Goal: Entertainment & Leisure: Consume media (video, audio)

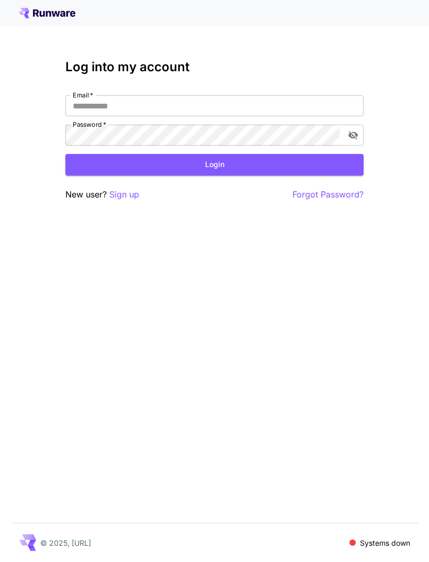
click at [101, 104] on input "Email   *" at bounding box center [214, 105] width 298 height 21
type input "**********"
click at [215, 164] on button "Login" at bounding box center [214, 164] width 298 height 21
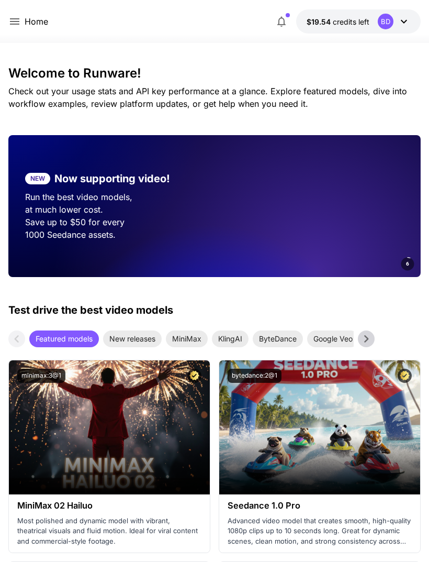
click at [19, 28] on icon at bounding box center [14, 21] width 13 height 13
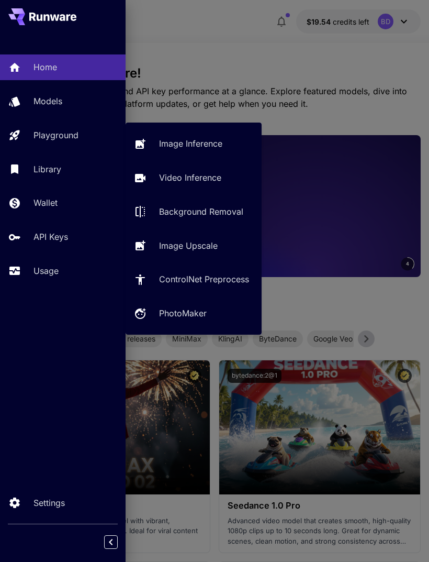
click at [41, 132] on p "Playground" at bounding box center [55, 135] width 45 height 13
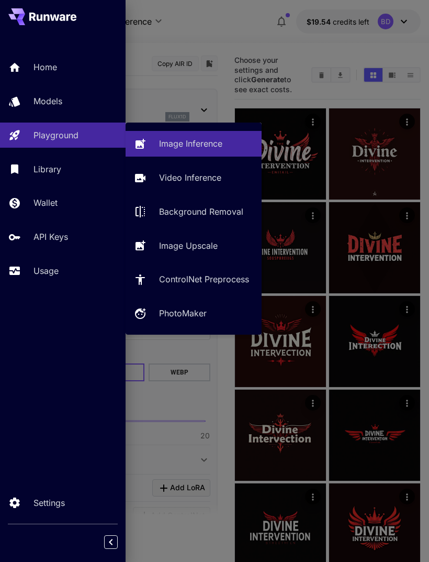
click at [162, 312] on p "PhotoMaker" at bounding box center [183, 313] width 48 height 13
type input "**********"
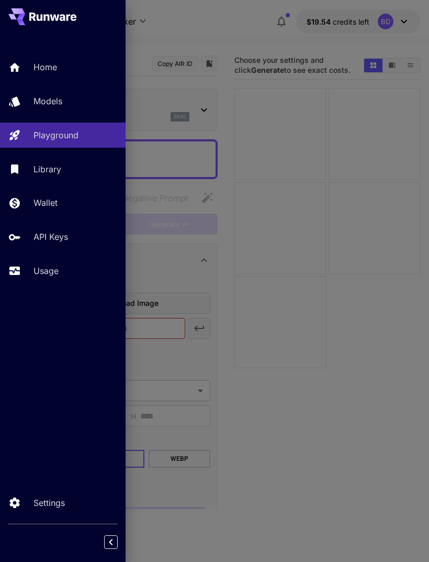
click at [193, 305] on div at bounding box center [214, 281] width 429 height 562
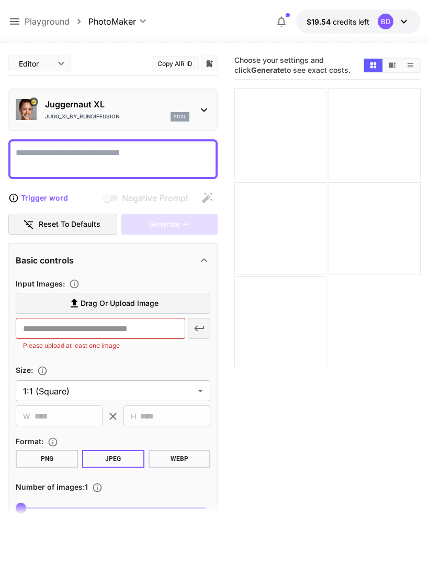
click at [43, 144] on div at bounding box center [112, 159] width 209 height 40
click at [61, 155] on textarea "Negative Prompt" at bounding box center [113, 159] width 195 height 25
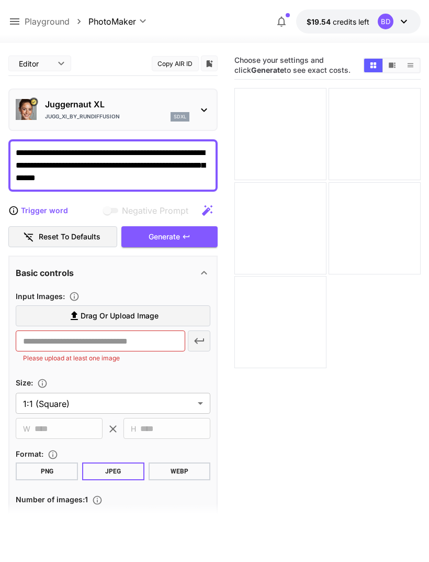
type textarea "**********"
click at [150, 233] on span "Generate" at bounding box center [164, 236] width 31 height 13
click at [13, 21] on icon at bounding box center [14, 21] width 9 height 6
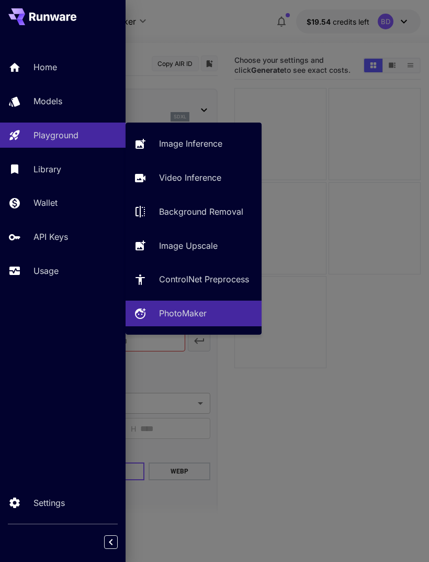
click at [161, 143] on p "Image Inference" at bounding box center [190, 143] width 63 height 13
type input "**********"
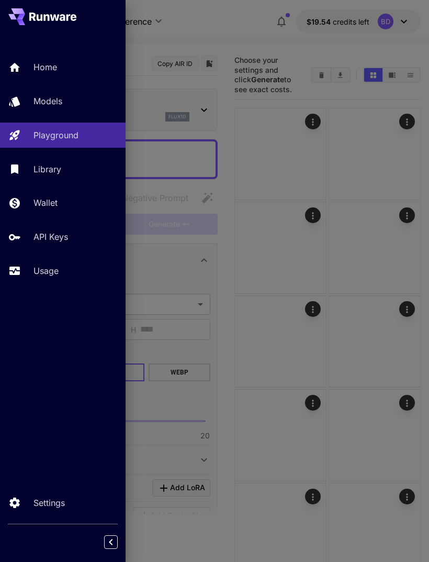
type input "**********"
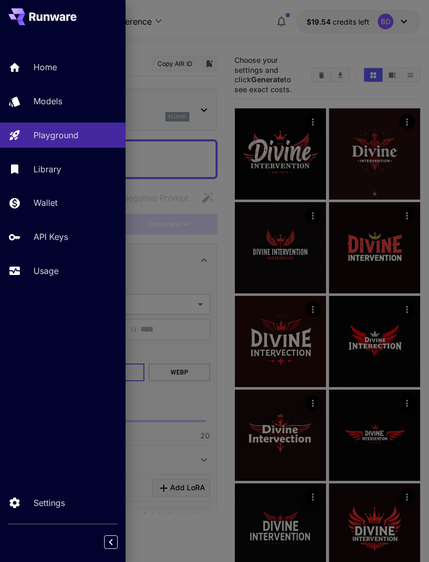
click at [180, 302] on div at bounding box center [214, 281] width 429 height 562
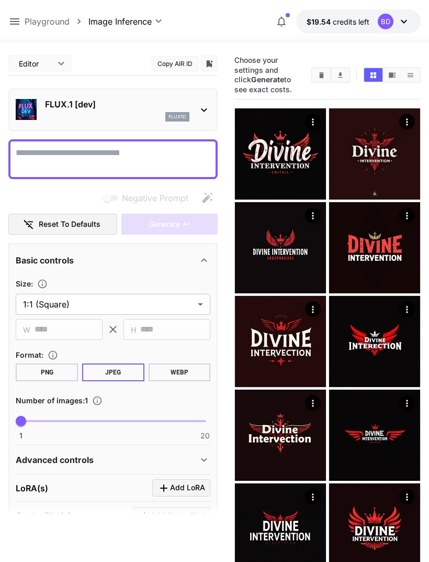
click at [69, 154] on textarea "Negative Prompt" at bounding box center [113, 159] width 195 height 25
click at [50, 149] on textarea "Negative Prompt" at bounding box center [113, 159] width 195 height 25
click at [28, 187] on div "Negative Prompt" at bounding box center [112, 197] width 209 height 21
click at [48, 156] on textarea "Negative Prompt" at bounding box center [113, 159] width 195 height 25
click at [46, 160] on textarea "Negative Prompt" at bounding box center [113, 159] width 195 height 25
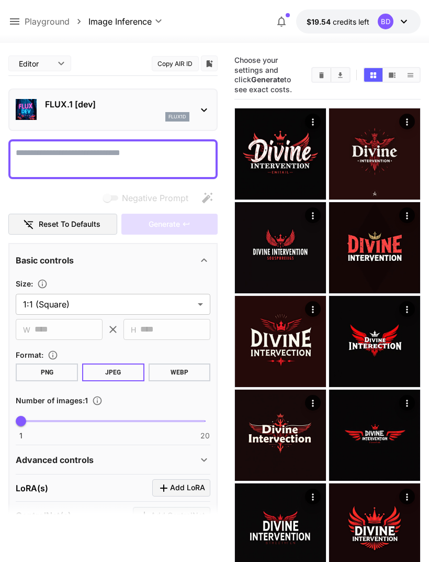
paste textarea "**********"
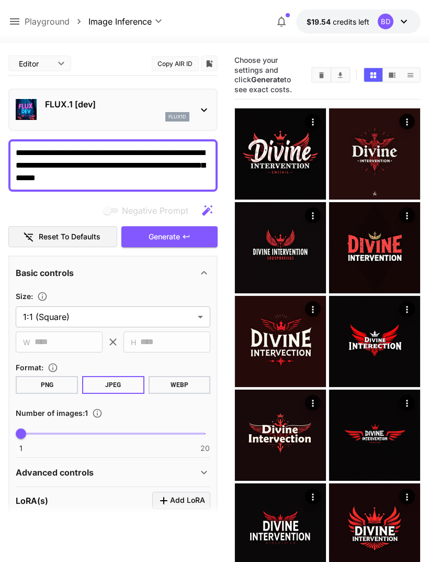
click at [166, 237] on span "Generate" at bounding box center [164, 236] width 31 height 13
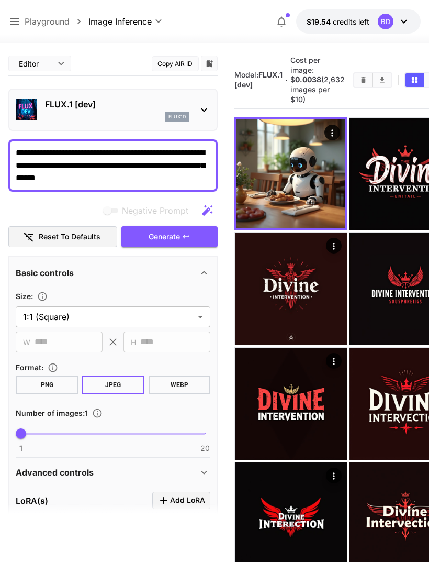
click at [279, 169] on img at bounding box center [291, 173] width 109 height 109
click at [0, 0] on button "Open in fullscreen" at bounding box center [0, 0] width 0 height 0
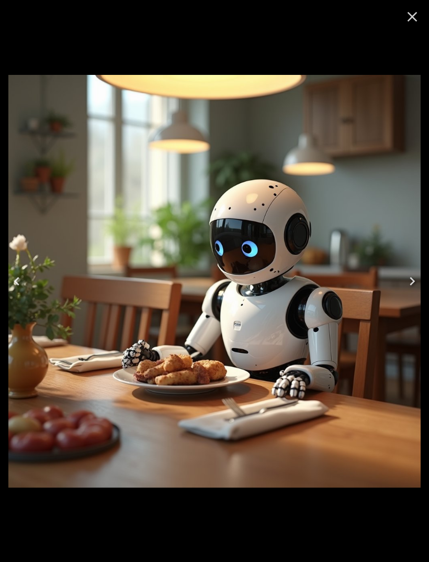
click at [307, 311] on img at bounding box center [214, 281] width 412 height 412
click at [75, 183] on img at bounding box center [214, 281] width 412 height 412
click at [72, 201] on img at bounding box center [214, 281] width 412 height 412
click at [403, 16] on button "Close" at bounding box center [412, 16] width 25 height 25
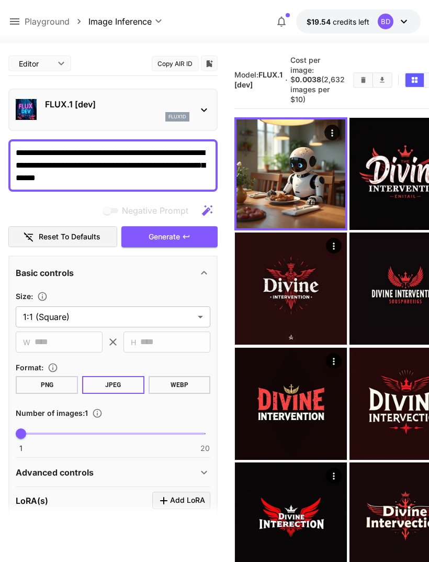
click at [327, 138] on icon "Actions" at bounding box center [332, 133] width 10 height 10
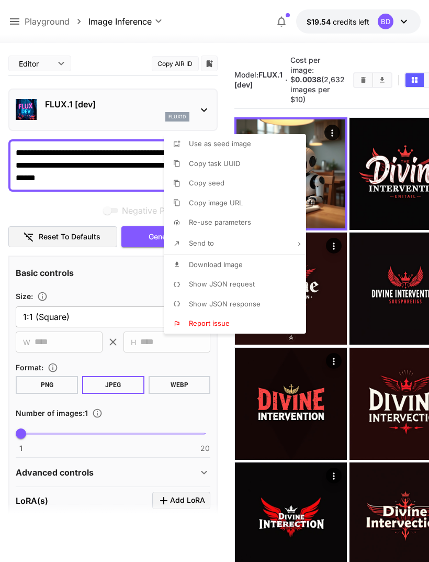
click at [187, 261] on li "Download Image" at bounding box center [238, 265] width 149 height 20
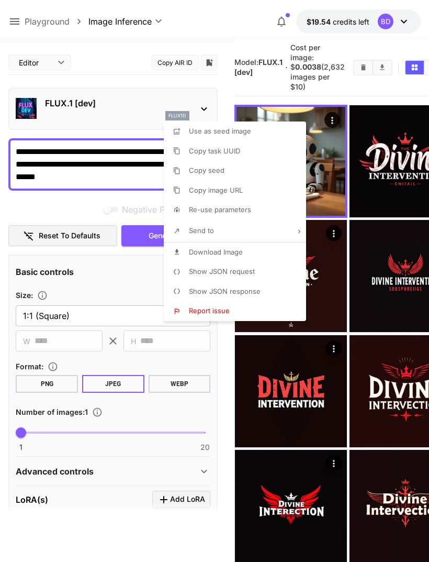
click at [98, 172] on div at bounding box center [214, 281] width 429 height 562
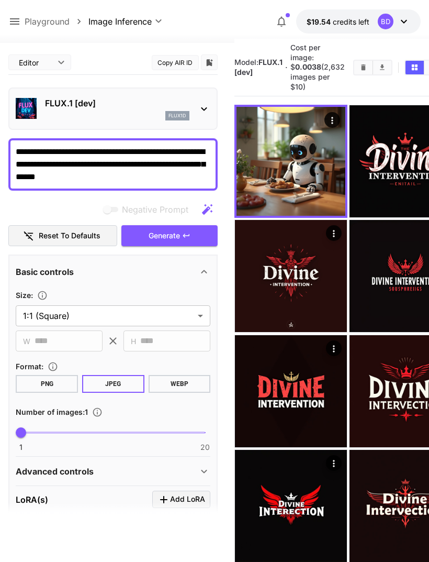
click at [43, 162] on textarea "**********" at bounding box center [113, 164] width 195 height 38
click at [96, 182] on textarea "**********" at bounding box center [113, 164] width 195 height 38
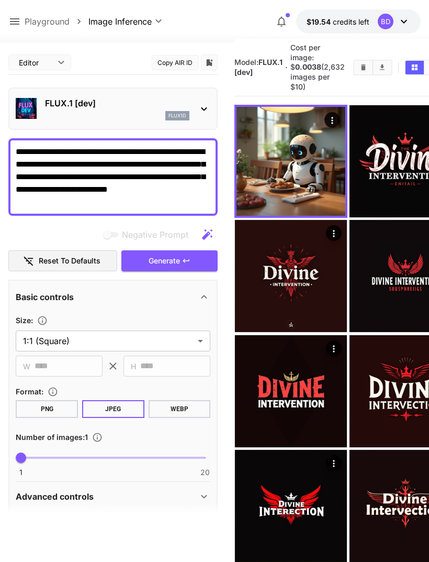
scroll to position [0, 0]
type textarea "**********"
click at [147, 266] on button "Generate" at bounding box center [169, 260] width 96 height 21
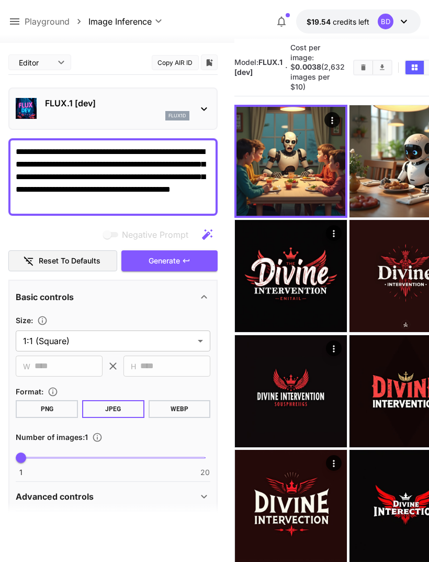
click at [0, 0] on button "Open in fullscreen" at bounding box center [0, 0] width 0 height 0
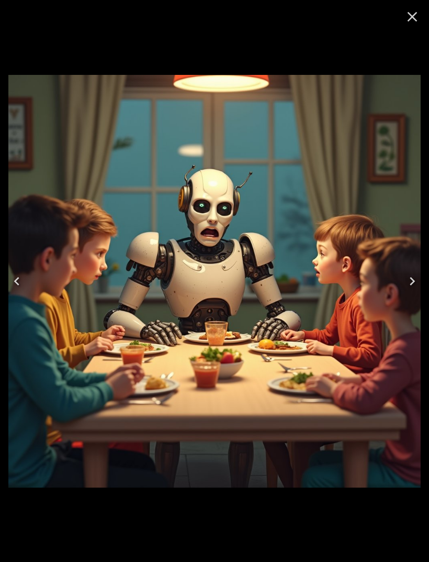
click at [414, 294] on button "Next" at bounding box center [412, 281] width 33 height 42
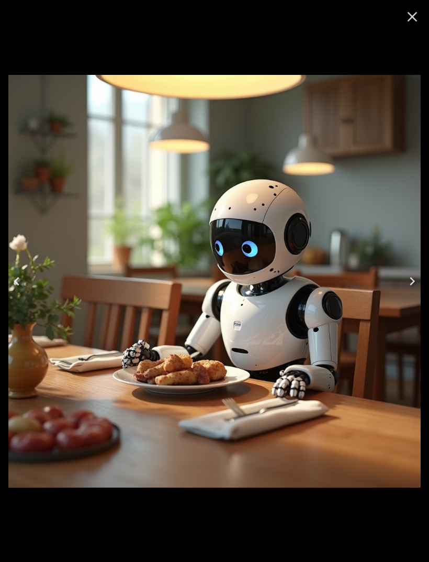
click at [24, 256] on img at bounding box center [214, 281] width 412 height 412
click at [33, 276] on button "Previous" at bounding box center [16, 281] width 33 height 42
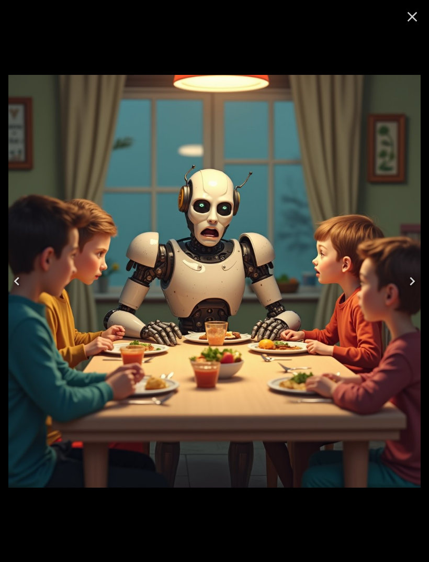
click at [409, 20] on icon "Close" at bounding box center [413, 17] width 10 height 10
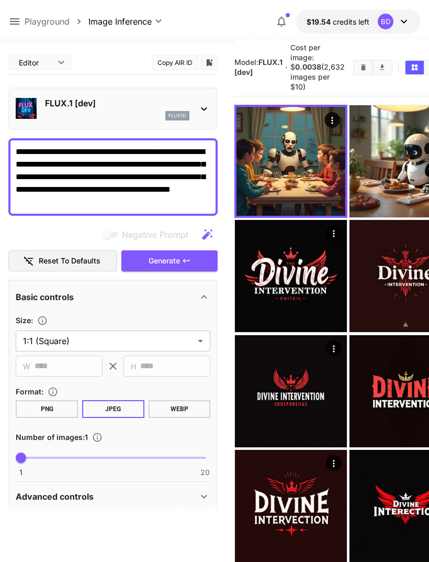
click at [158, 259] on span "Generate" at bounding box center [164, 260] width 31 height 13
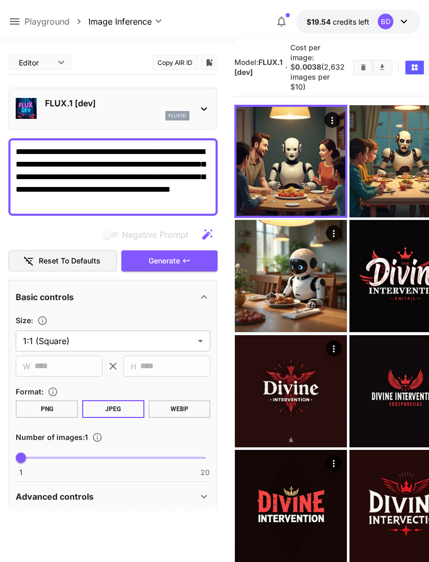
click at [121, 119] on div "flux1d" at bounding box center [117, 115] width 144 height 9
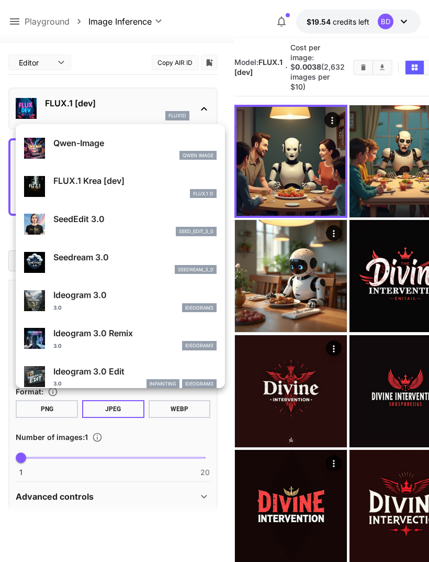
scroll to position [147, 0]
click at [75, 68] on div at bounding box center [214, 281] width 429 height 562
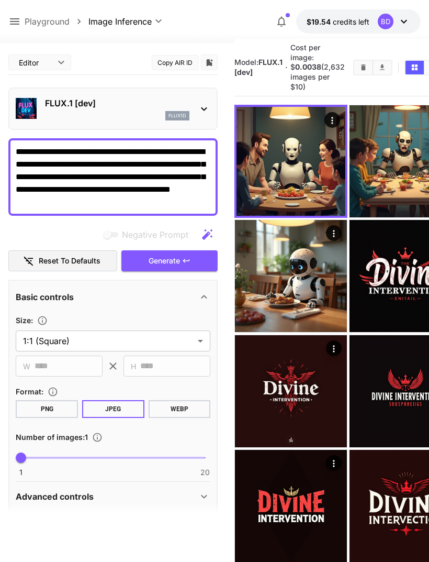
click at [88, 199] on textarea "**********" at bounding box center [113, 176] width 195 height 63
click at [88, 196] on textarea "**********" at bounding box center [113, 176] width 195 height 63
click at [105, 197] on textarea "**********" at bounding box center [113, 176] width 195 height 63
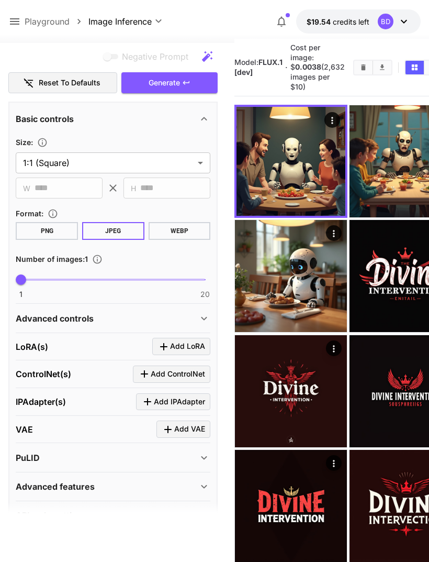
scroll to position [177, 0]
click at [62, 476] on div "Advanced features" at bounding box center [113, 486] width 195 height 25
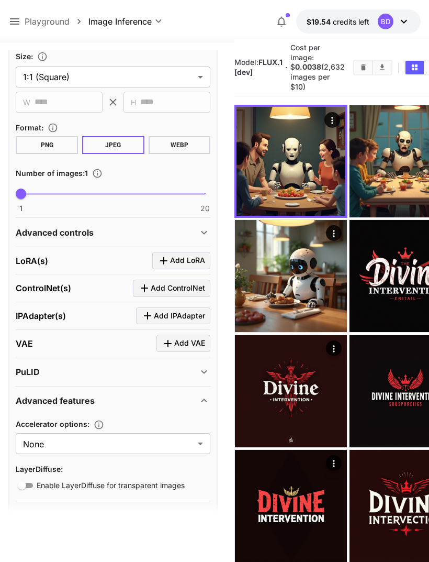
click at [41, 392] on div "Advanced features" at bounding box center [113, 400] width 195 height 25
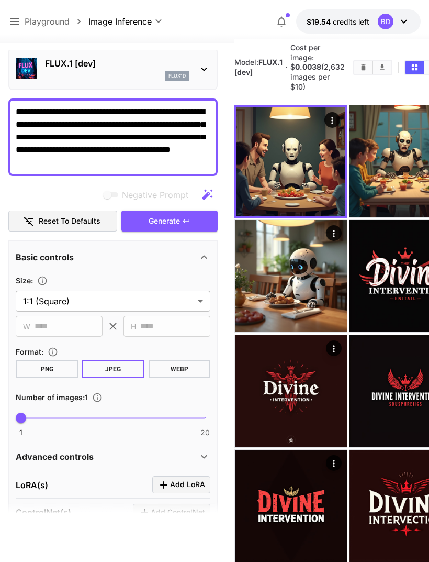
scroll to position [35, 0]
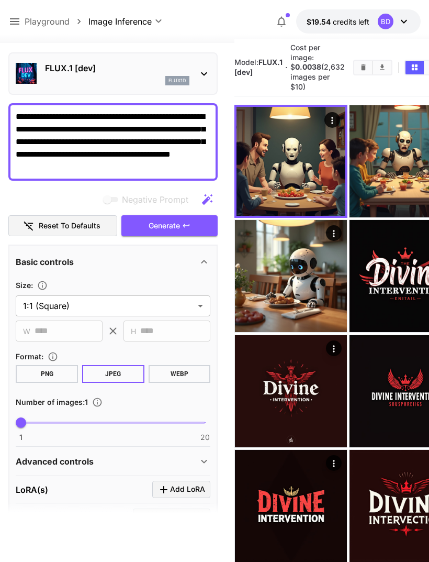
click at [59, 75] on div "FLUX.1 [dev] flux1d" at bounding box center [117, 74] width 144 height 24
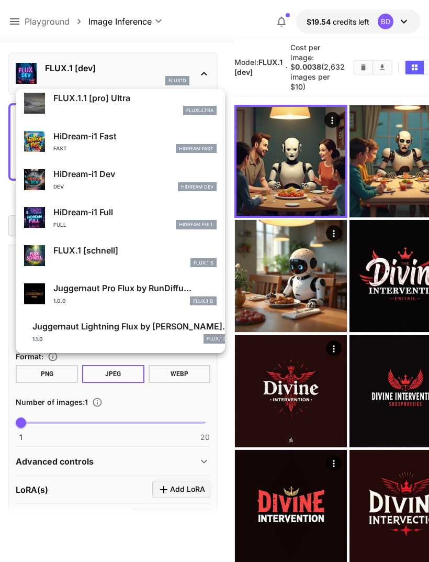
scroll to position [796, 0]
click at [59, 287] on p "Juggernaut Pro Flux by RunDiffu..." at bounding box center [134, 288] width 163 height 13
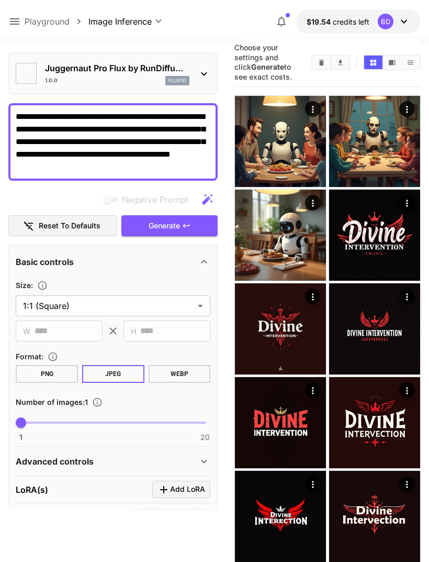
type input "**"
type input "*"
click at [155, 220] on span "Generate" at bounding box center [164, 225] width 31 height 13
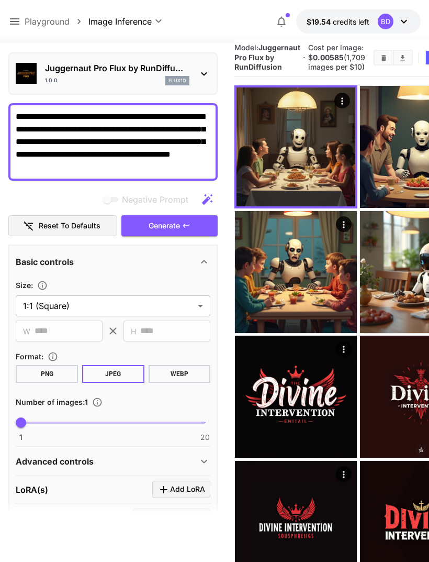
click at [0, 0] on icon "Open in fullscreen" at bounding box center [0, 0] width 0 height 0
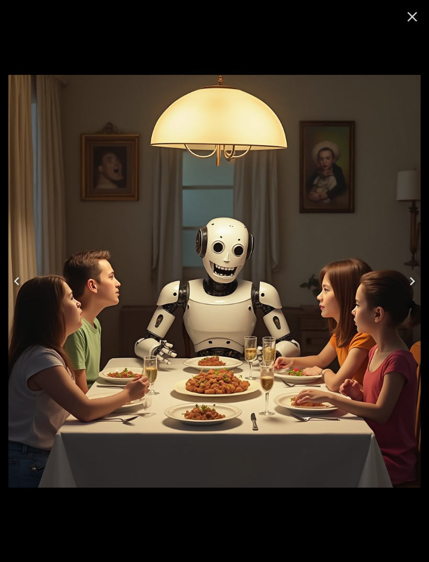
click at [416, 24] on icon "Close" at bounding box center [412, 16] width 17 height 17
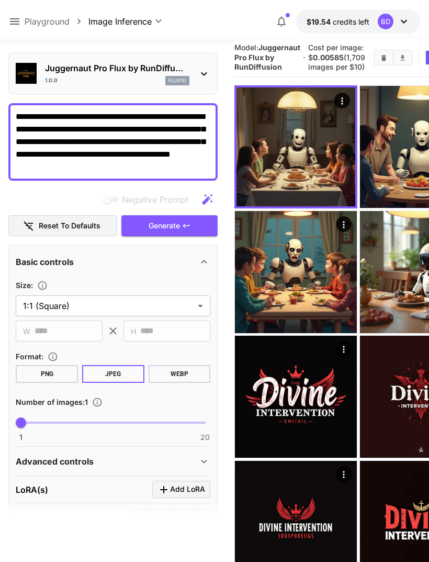
click at [55, 75] on div "Juggernaut Pro Flux by RunDiffu... 1.0.0 flux1d" at bounding box center [117, 74] width 144 height 24
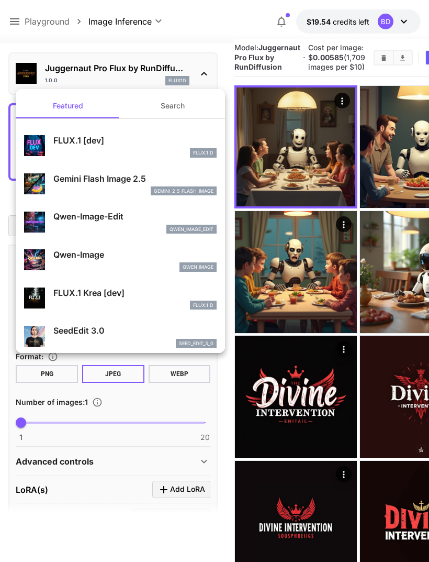
click at [165, 110] on button "Search" at bounding box center [172, 105] width 105 height 25
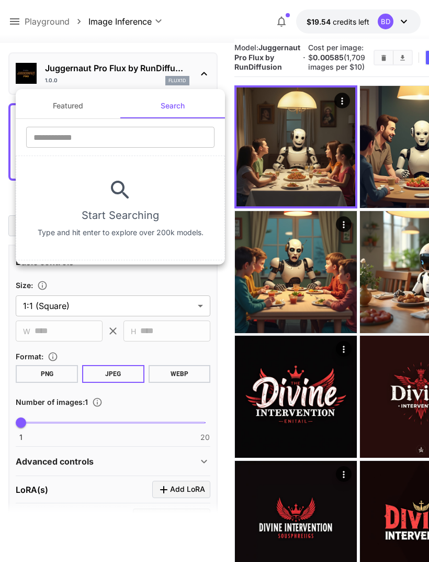
click at [72, 134] on input "text" at bounding box center [120, 137] width 188 height 21
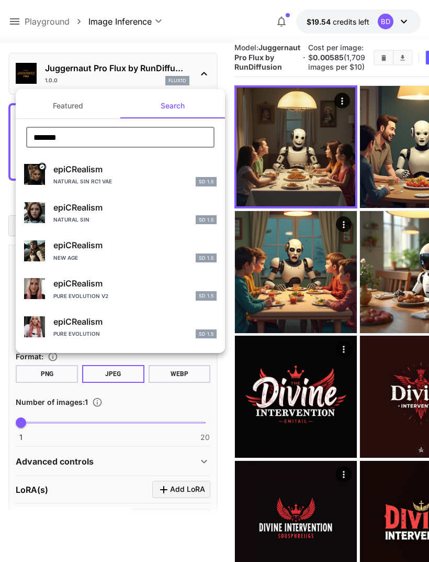
type input "*******"
click at [103, 176] on div "epiCRealism Natural Sin RC1 VAE SD 1.5" at bounding box center [134, 175] width 163 height 24
type input "**********"
type input "***"
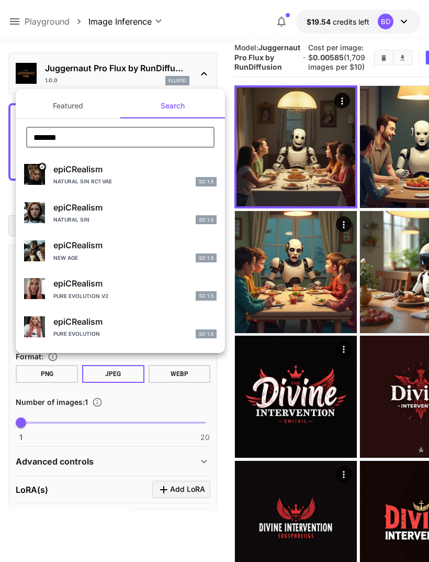
type input "**"
type input "***"
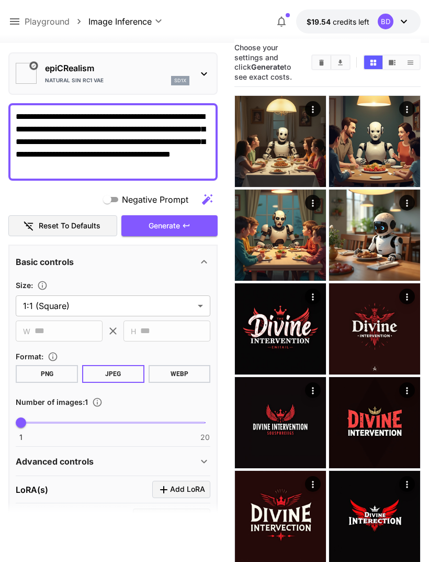
type input "*******"
click at [166, 220] on span "Generate" at bounding box center [164, 225] width 31 height 13
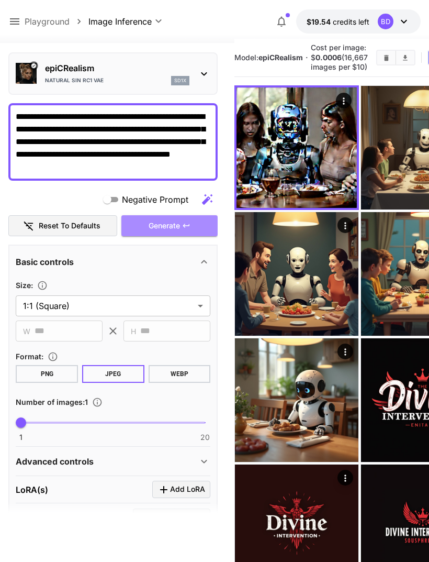
click at [160, 230] on span "Generate" at bounding box center [164, 225] width 31 height 13
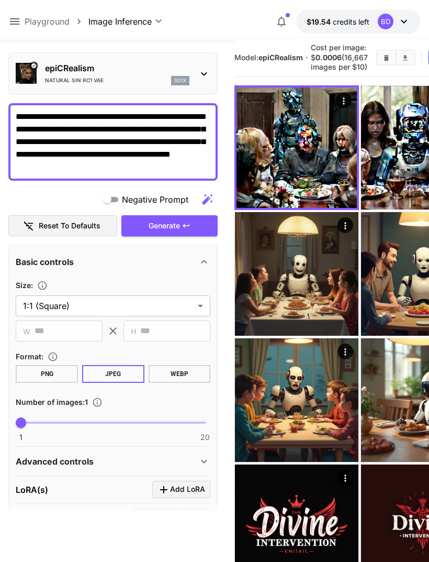
click at [53, 73] on p "epiCRealism" at bounding box center [117, 68] width 144 height 13
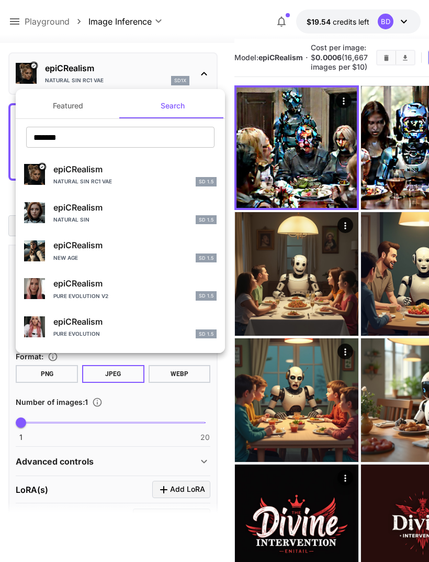
click at [64, 215] on div "Natural Sin SD 1.5" at bounding box center [134, 219] width 163 height 9
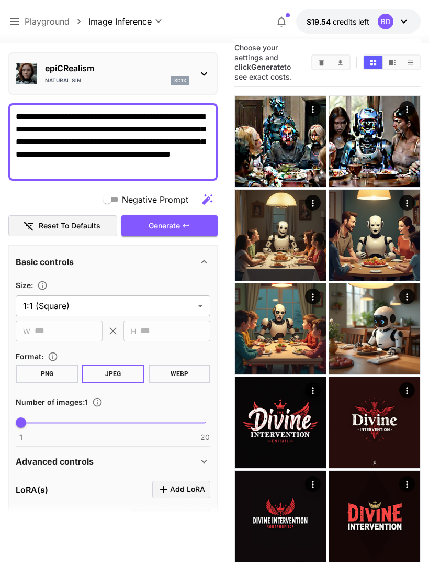
click at [150, 223] on span "Generate" at bounding box center [164, 225] width 31 height 13
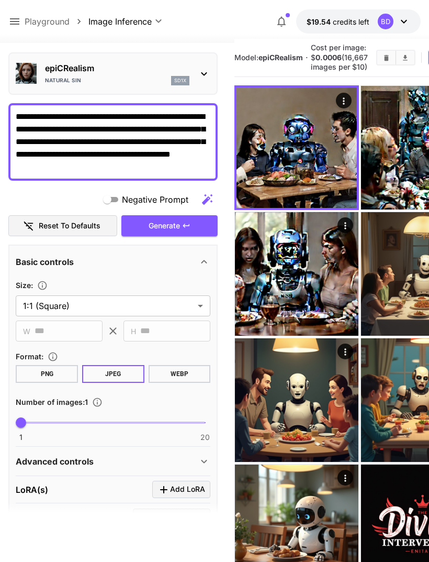
click at [93, 77] on div "Natural Sin sd1x" at bounding box center [117, 80] width 144 height 9
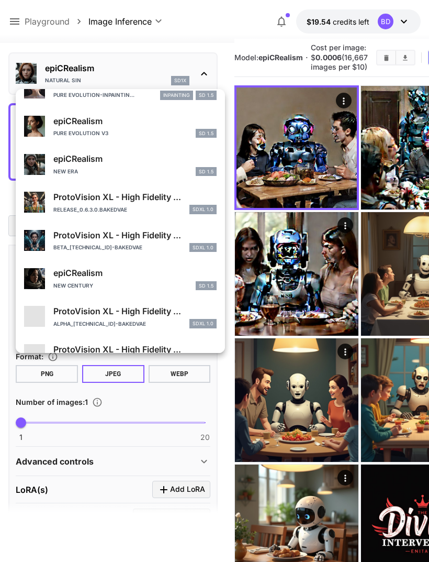
scroll to position [539, 0]
click at [74, 236] on p "ProtoVision XL - High Fidelity ..." at bounding box center [134, 234] width 163 height 13
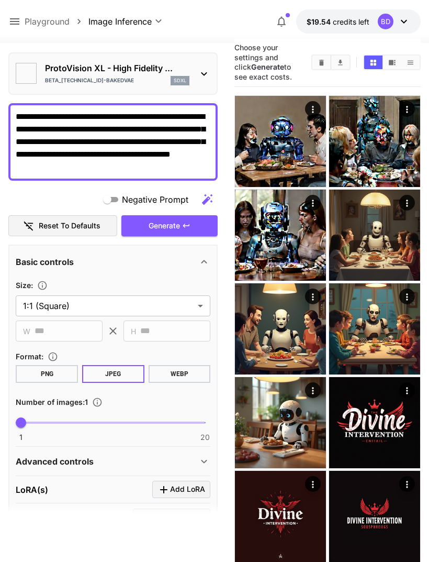
type input "**********"
type input "****"
click at [151, 228] on span "Generate" at bounding box center [164, 225] width 31 height 13
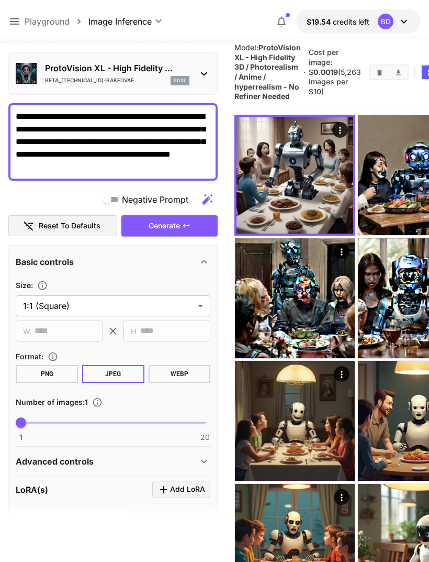
click at [0, 0] on button "Open in fullscreen" at bounding box center [0, 0] width 0 height 0
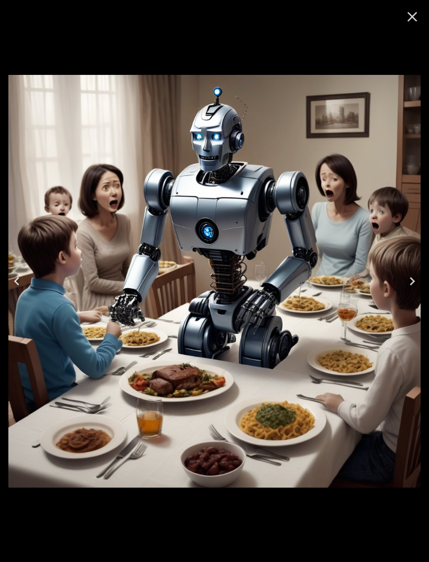
click at [414, 28] on button "Close" at bounding box center [412, 16] width 25 height 25
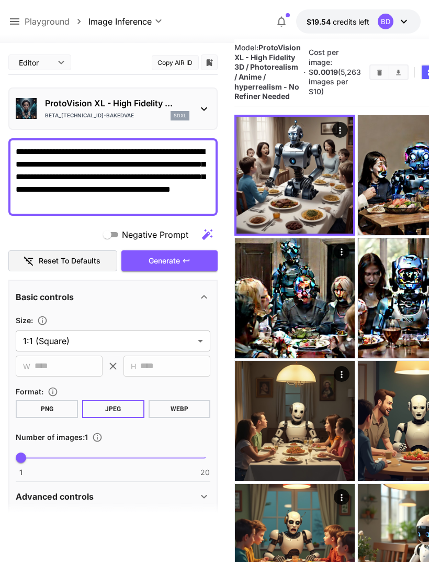
scroll to position [35, 0]
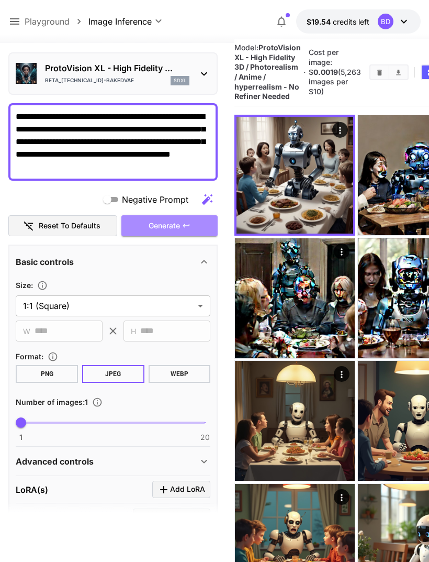
click at [157, 229] on span "Generate" at bounding box center [164, 225] width 31 height 13
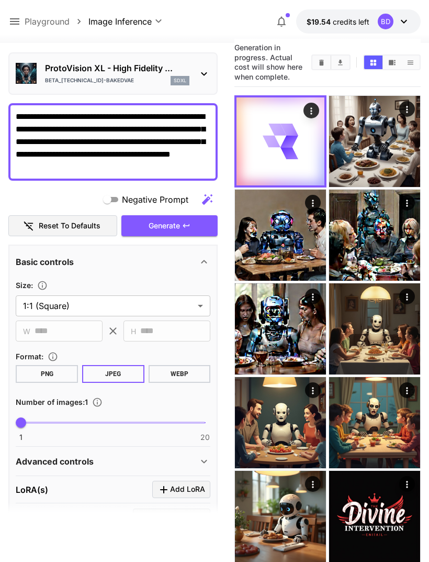
click at [60, 76] on p "Beta_0.5.2.0-BakedVAE" at bounding box center [89, 80] width 89 height 8
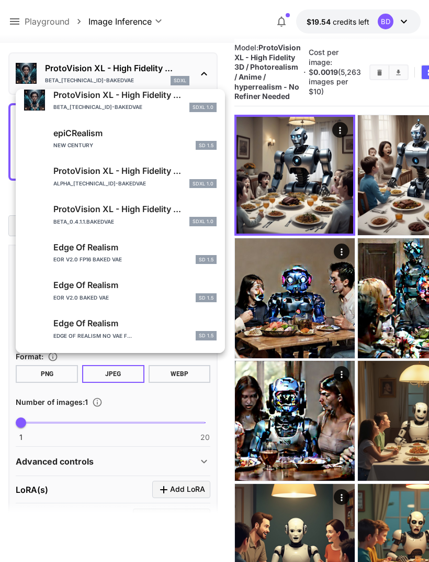
scroll to position [680, 0]
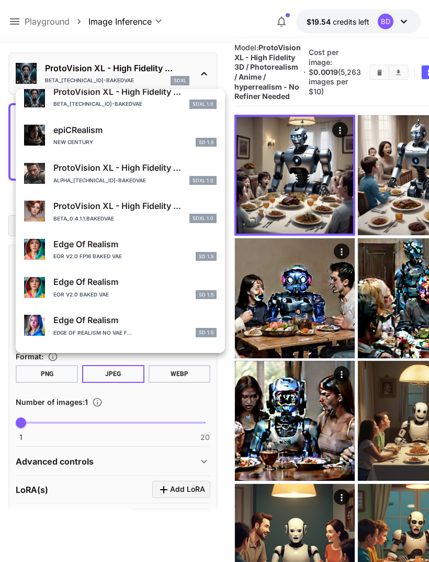
click at [80, 180] on p "Alpha_0.3.3.1-bakedVAE" at bounding box center [99, 180] width 93 height 8
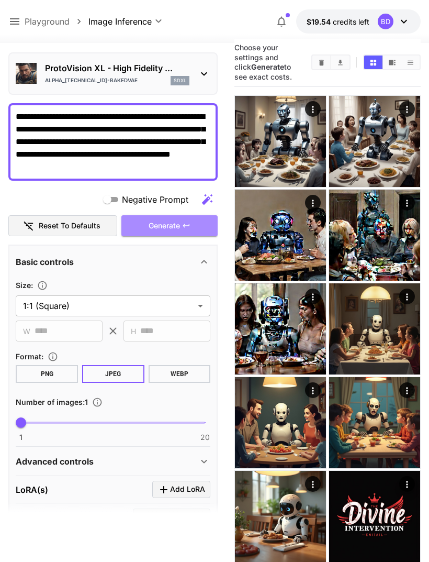
click at [154, 226] on span "Generate" at bounding box center [164, 225] width 31 height 13
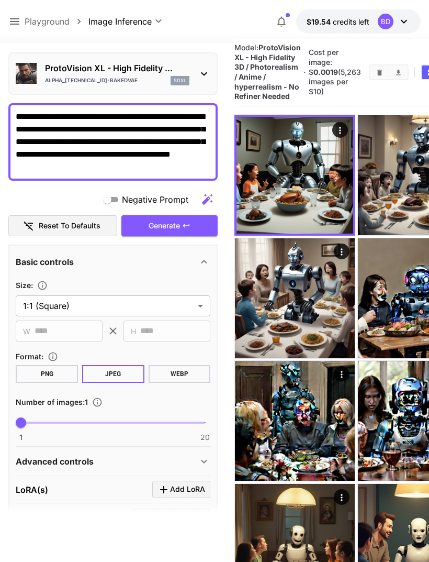
click at [98, 159] on textarea "**********" at bounding box center [113, 141] width 195 height 63
click at [50, 75] on div "ProtoVision XL - High Fidelity ... Alpha_0.3.3.1-bakedVAE sdxl" at bounding box center [117, 74] width 144 height 24
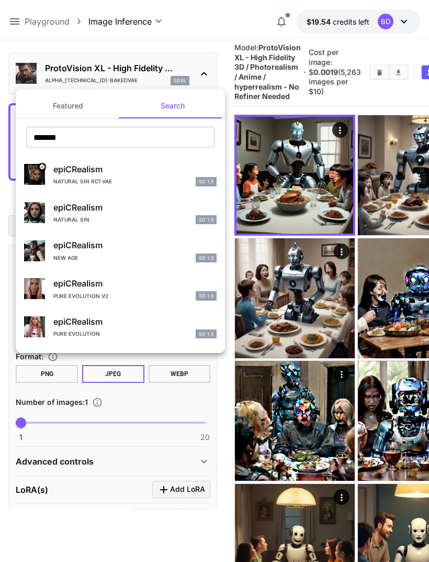
click at [63, 102] on button "Featured" at bounding box center [68, 105] width 105 height 25
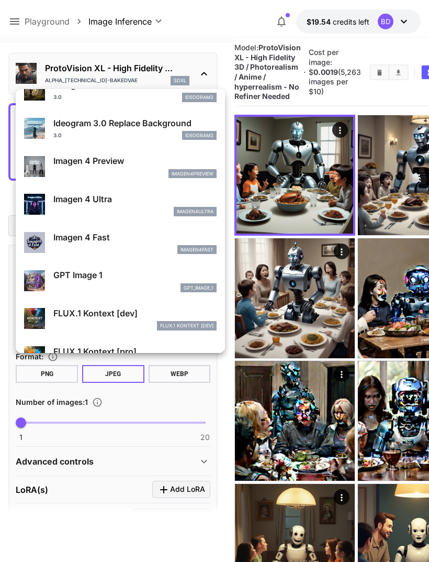
scroll to position [490, 0]
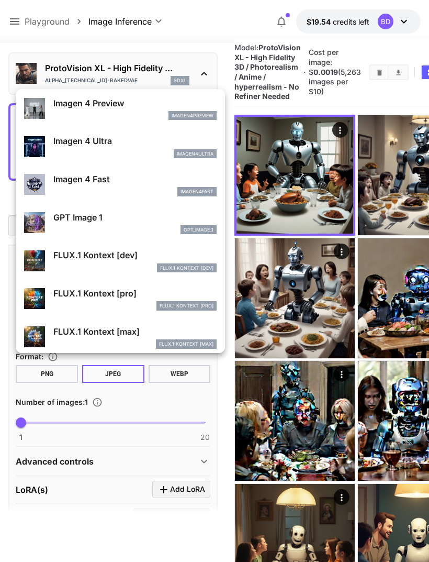
click at [66, 222] on p "GPT Image 1" at bounding box center [134, 217] width 163 height 13
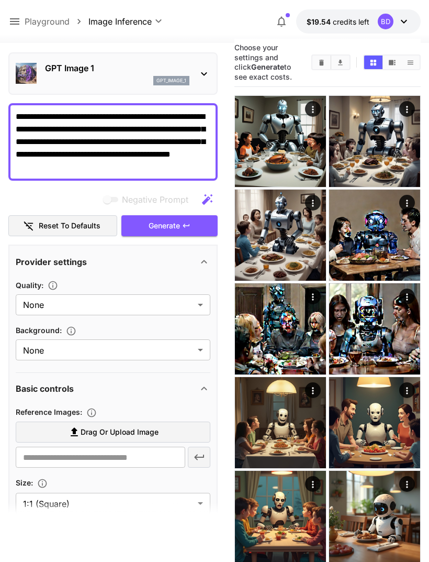
click at [152, 226] on span "Generate" at bounding box center [164, 225] width 31 height 13
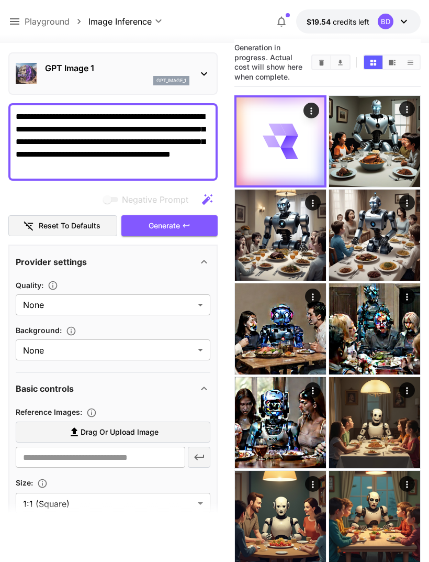
click at [87, 75] on div "GPT Image 1 gpt_image_1" at bounding box center [117, 74] width 144 height 24
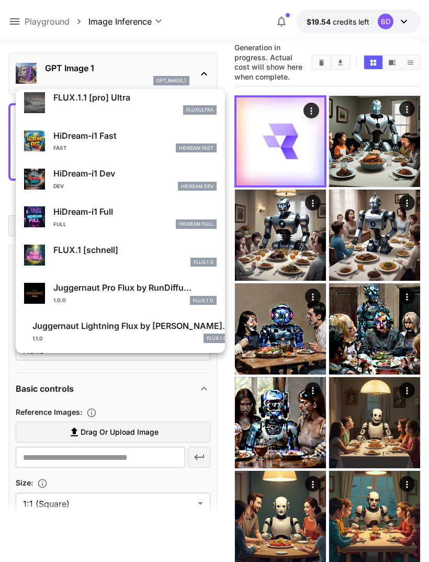
scroll to position [796, 0]
click at [70, 249] on p "FLUX.1 [schnell]" at bounding box center [134, 250] width 163 height 13
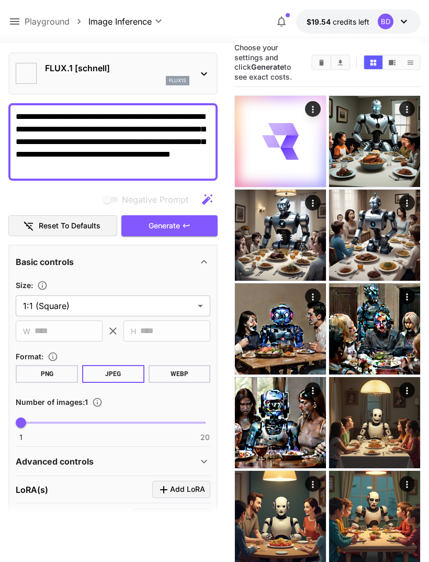
type input "**********"
click at [141, 228] on button "Generate" at bounding box center [169, 225] width 96 height 21
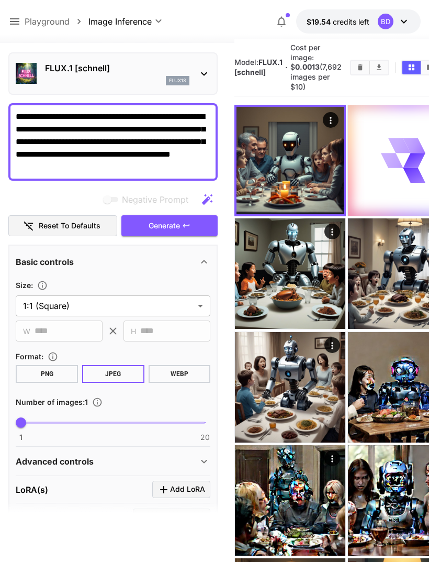
click at [0, 0] on icon "Open in fullscreen" at bounding box center [0, 0] width 0 height 0
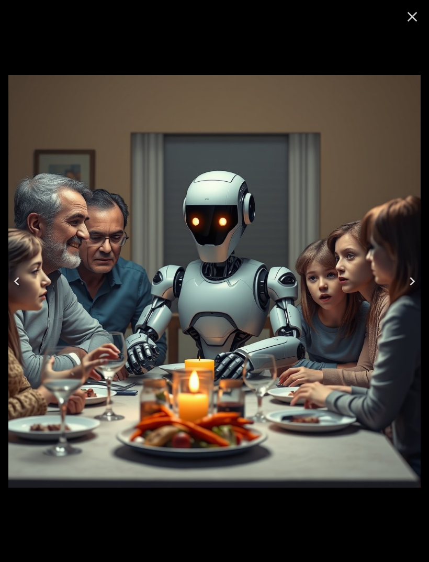
click at [405, 26] on button "Close" at bounding box center [412, 16] width 25 height 25
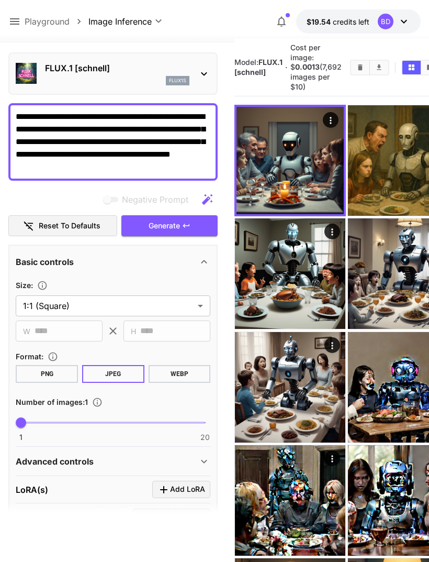
click at [0, 0] on icon "Open in fullscreen" at bounding box center [0, 0] width 0 height 0
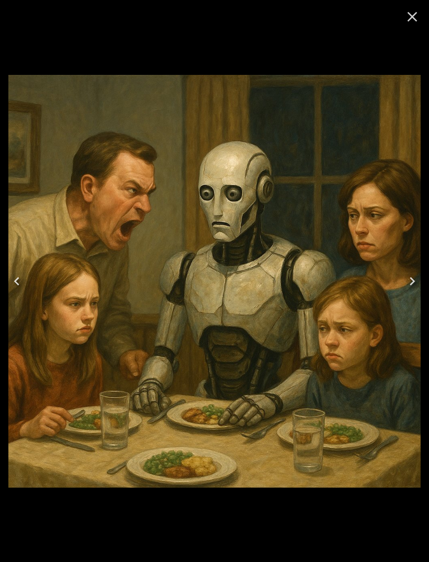
click at [406, 26] on button "Close" at bounding box center [412, 16] width 25 height 25
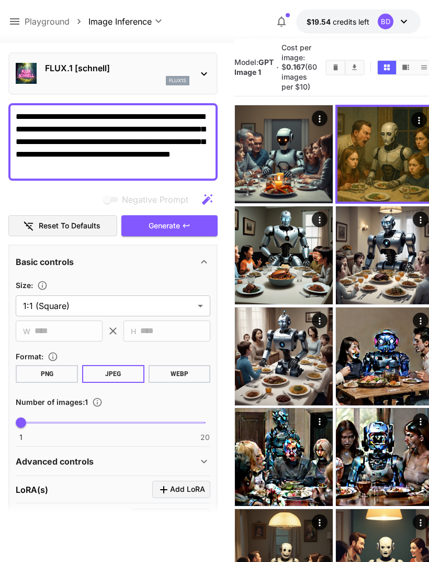
click at [414, 126] on icon "Actions" at bounding box center [419, 120] width 10 height 10
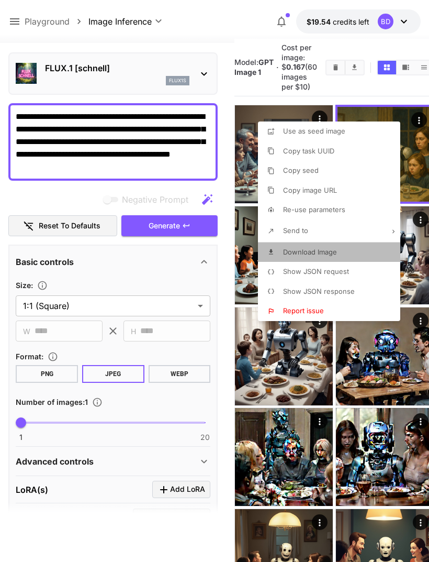
click at [361, 252] on li "Download Image" at bounding box center [332, 252] width 149 height 20
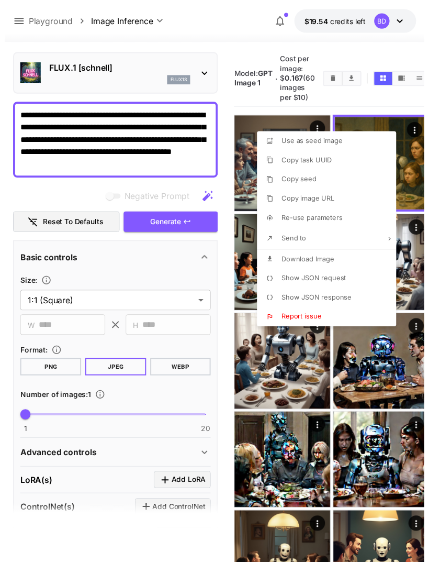
scroll to position [13, 0]
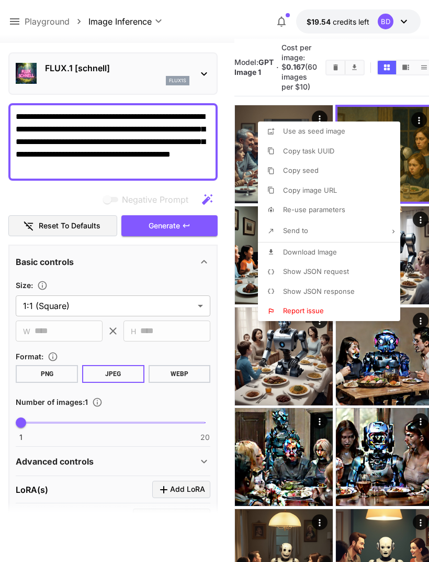
click at [373, 376] on div at bounding box center [214, 281] width 429 height 562
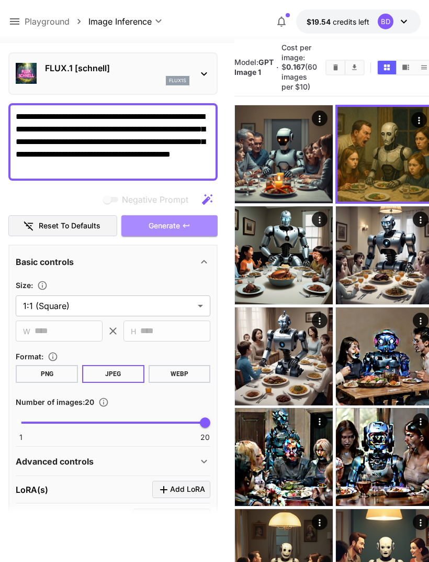
click at [156, 226] on span "Generate" at bounding box center [164, 225] width 31 height 13
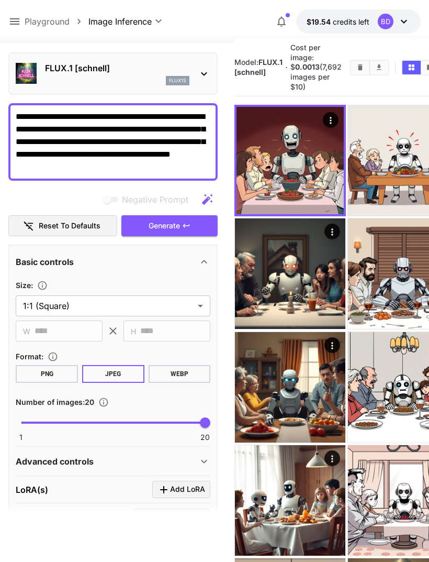
click at [0, 0] on icon "Open in fullscreen" at bounding box center [0, 0] width 0 height 0
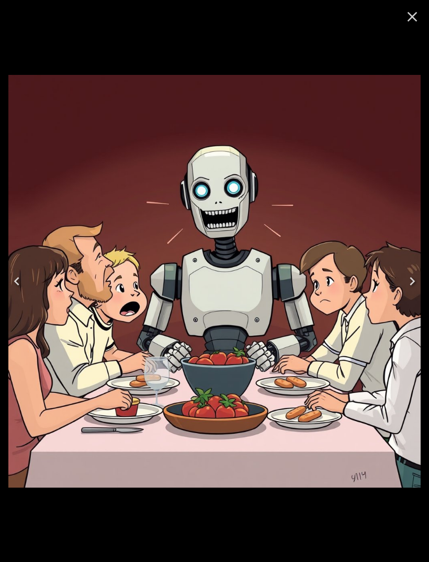
click at [408, 283] on icon "Next" at bounding box center [412, 281] width 17 height 17
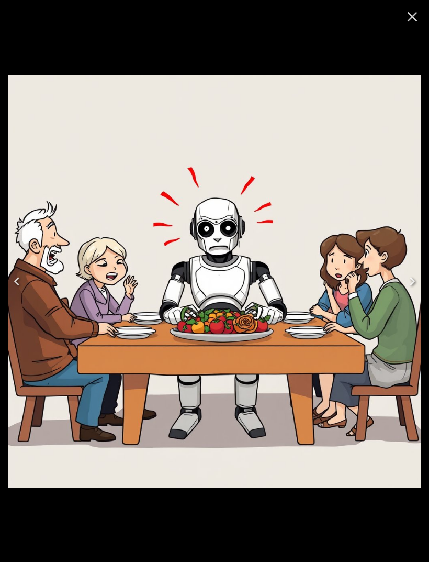
click at [408, 275] on icon "Next" at bounding box center [412, 281] width 17 height 17
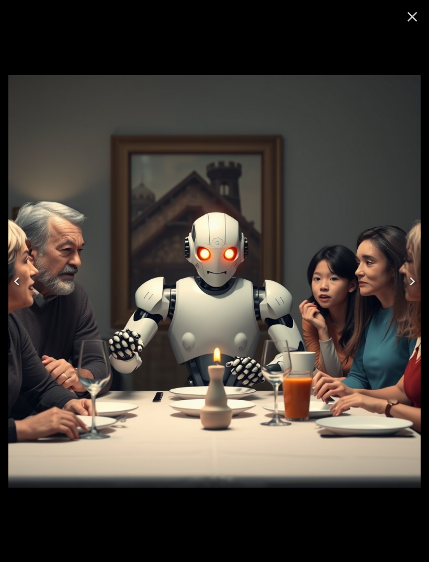
click at [409, 285] on icon "Next" at bounding box center [412, 281] width 17 height 17
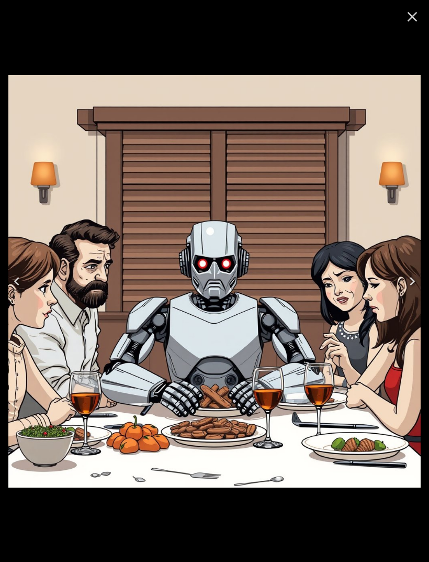
click at [411, 284] on icon "Next" at bounding box center [412, 281] width 5 height 8
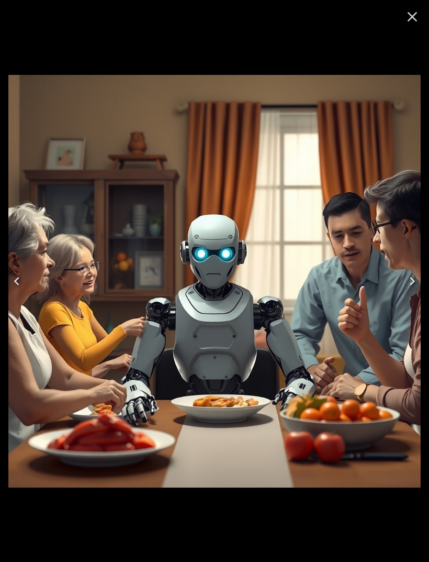
click at [413, 291] on button "Next" at bounding box center [412, 281] width 33 height 42
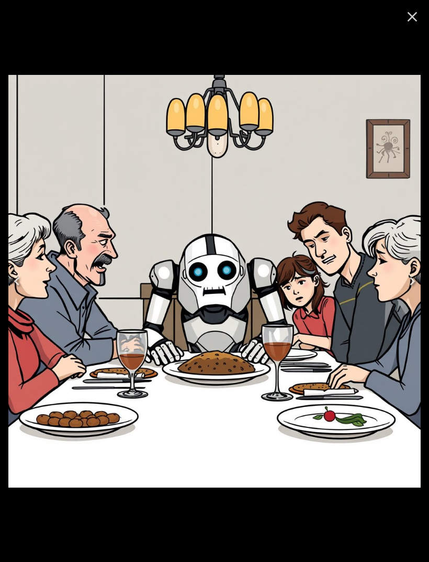
click at [412, 287] on icon "Next" at bounding box center [412, 281] width 17 height 17
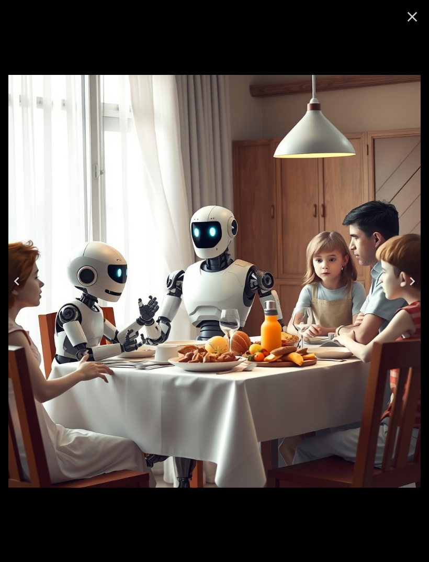
click at [411, 287] on icon "Next" at bounding box center [412, 281] width 17 height 17
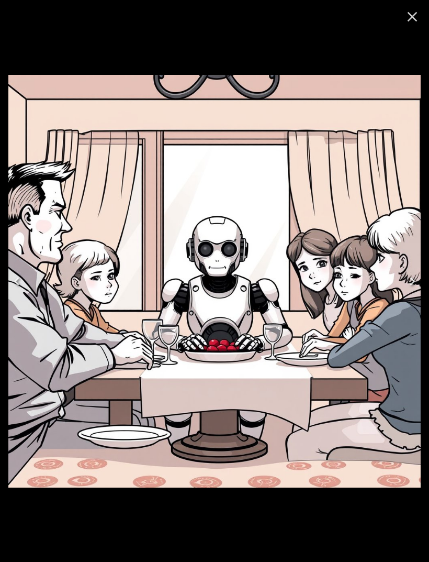
click at [410, 288] on icon "Next" at bounding box center [412, 281] width 17 height 17
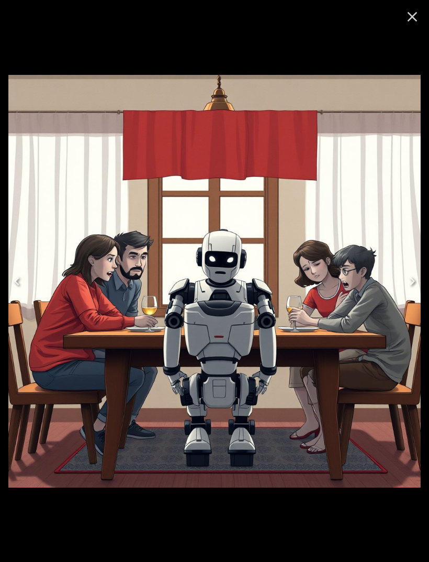
click at [410, 288] on icon "Next" at bounding box center [412, 281] width 17 height 17
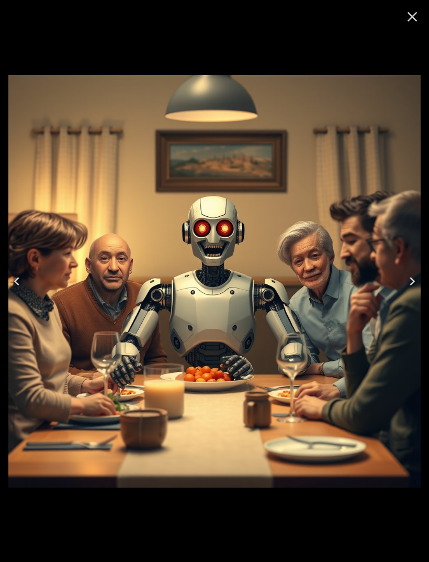
click at [408, 289] on icon "Next" at bounding box center [412, 281] width 17 height 17
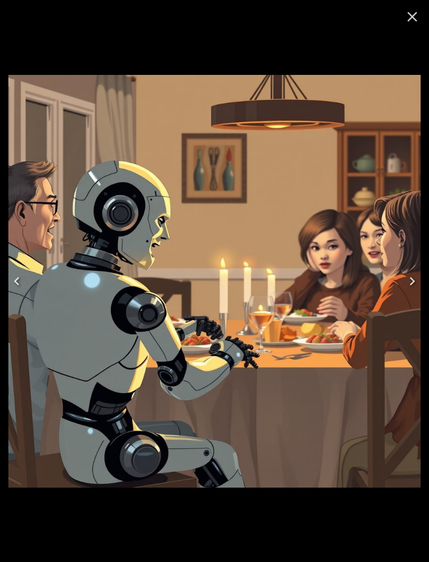
click at [409, 287] on icon "Next" at bounding box center [412, 281] width 17 height 17
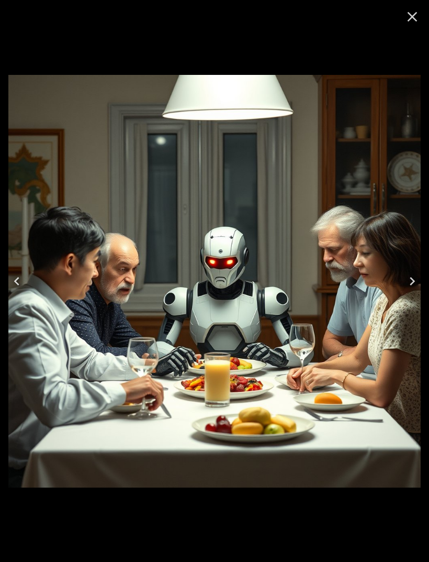
click at [411, 287] on icon "Next" at bounding box center [412, 281] width 17 height 17
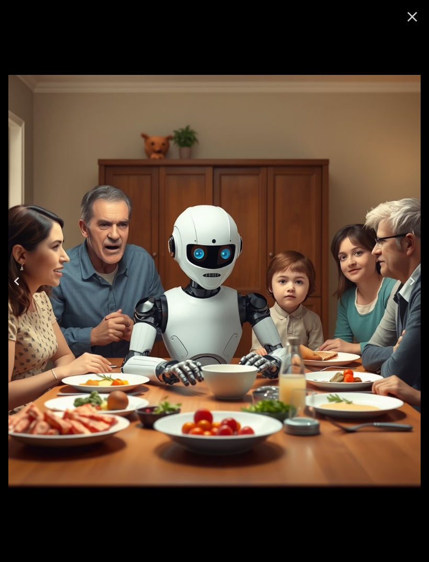
click at [412, 287] on icon "Next" at bounding box center [412, 281] width 17 height 17
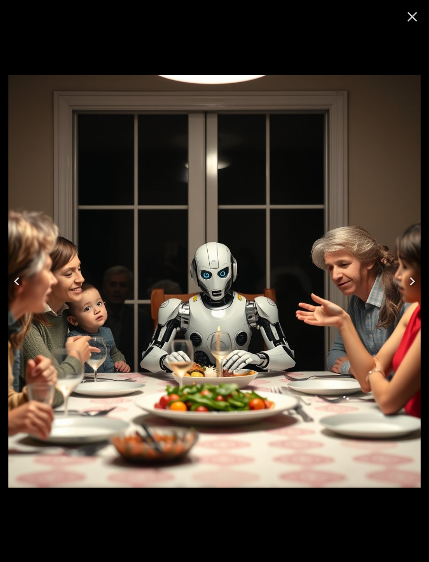
click at [358, 301] on img at bounding box center [214, 281] width 412 height 412
click at [407, 286] on icon "Next" at bounding box center [412, 281] width 17 height 17
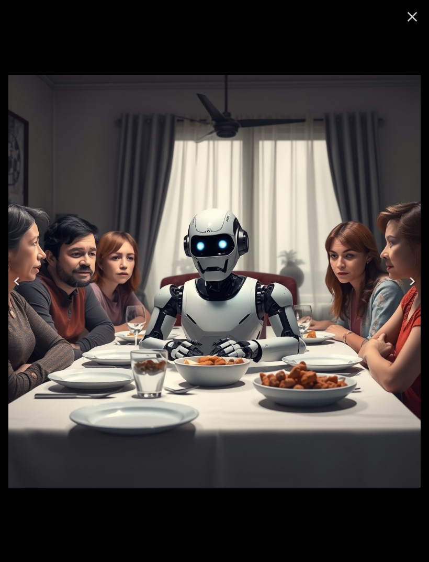
click at [401, 296] on button "Next" at bounding box center [412, 281] width 33 height 42
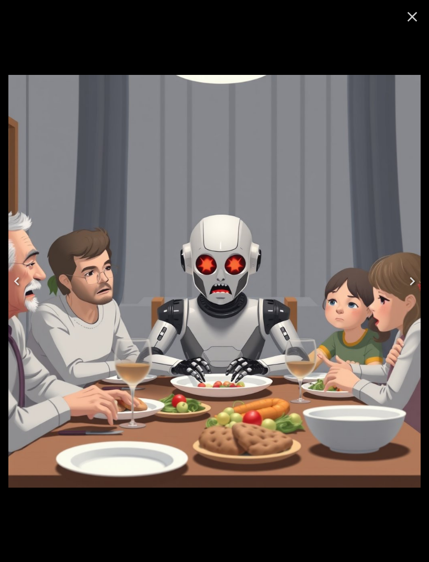
click at [405, 289] on icon "Next" at bounding box center [412, 281] width 17 height 17
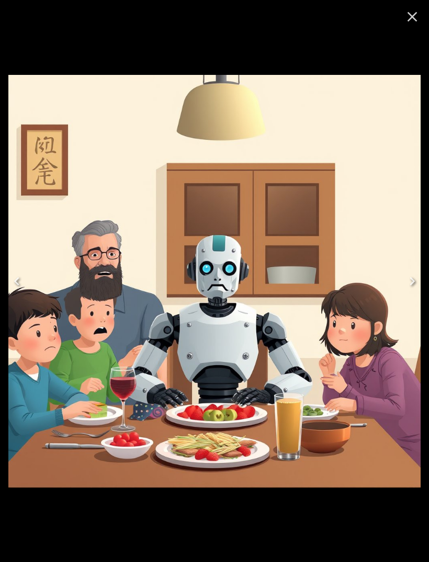
click at [406, 289] on icon "Next" at bounding box center [412, 281] width 17 height 17
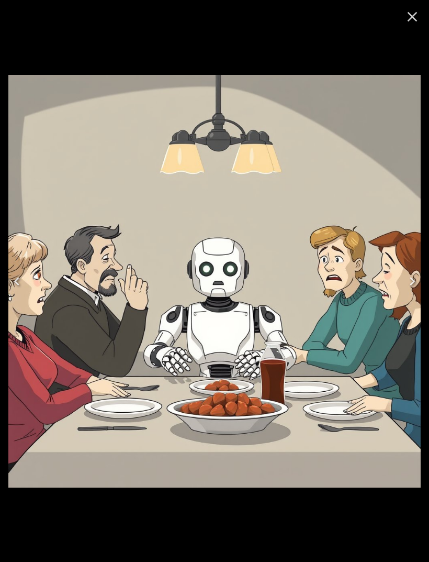
click at [410, 290] on button "Next" at bounding box center [412, 281] width 33 height 42
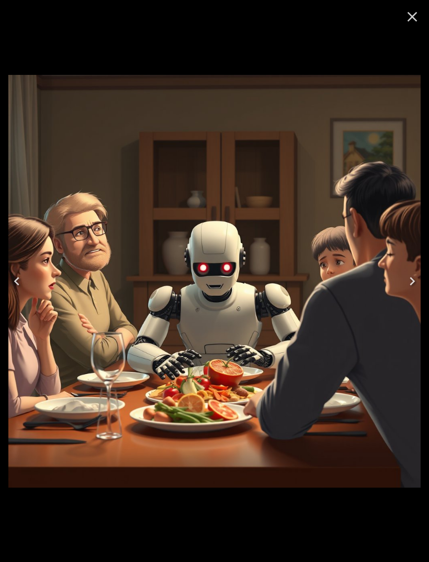
click at [408, 295] on button "Next" at bounding box center [412, 281] width 33 height 42
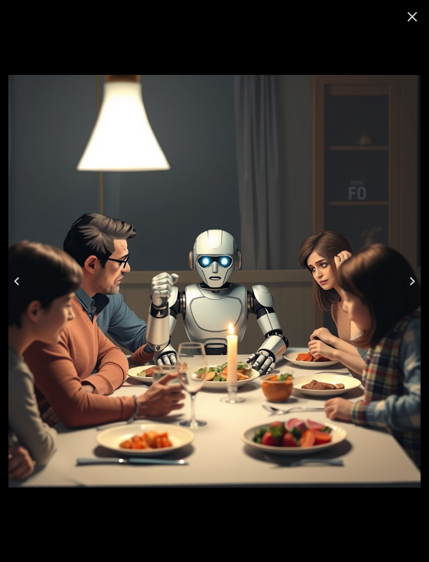
click at [412, 299] on button "Next" at bounding box center [412, 281] width 33 height 42
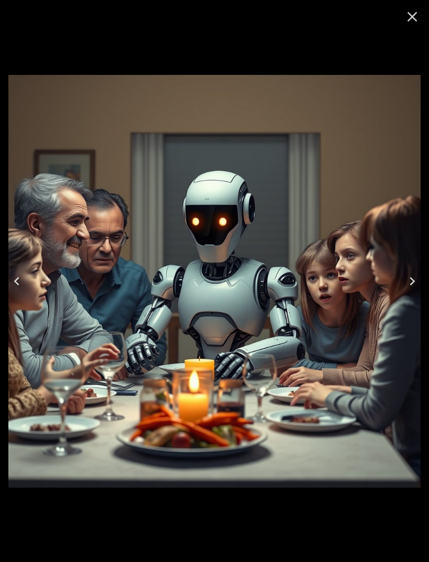
click at [407, 291] on button "Next" at bounding box center [412, 281] width 33 height 42
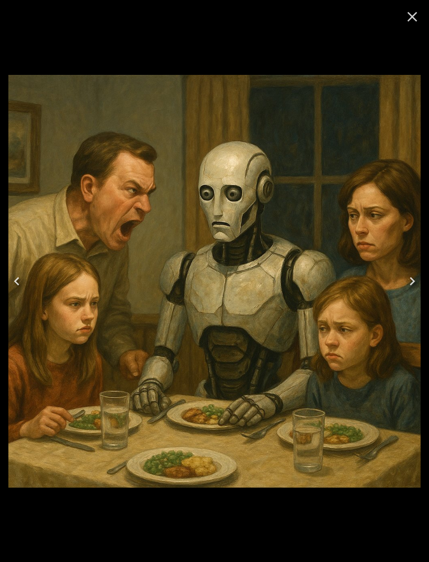
click at [32, 277] on button "Previous" at bounding box center [16, 281] width 33 height 42
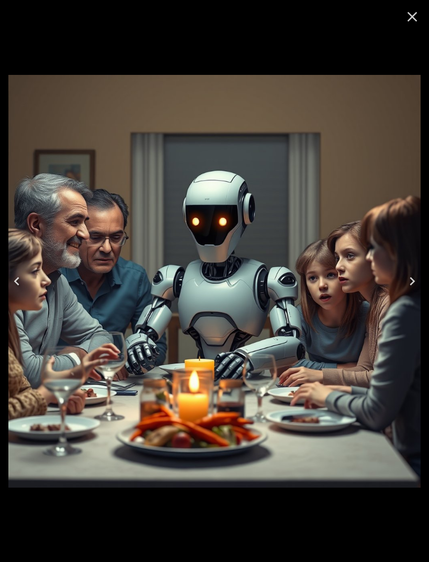
click at [402, 22] on button "Close" at bounding box center [412, 16] width 25 height 25
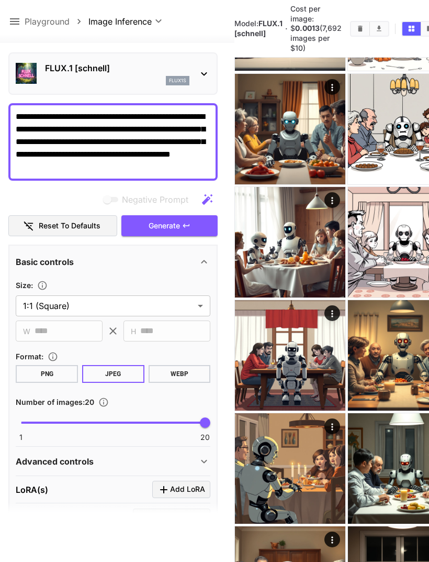
scroll to position [231, 0]
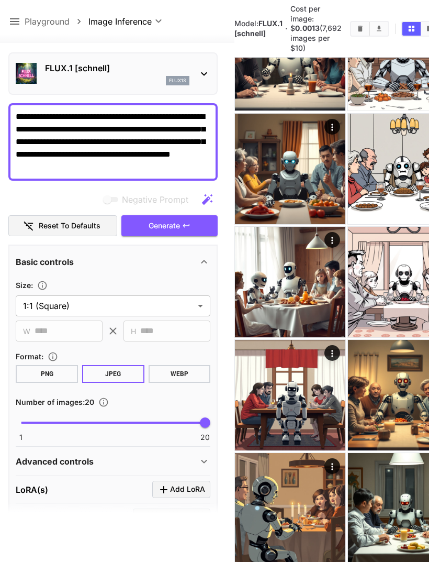
click at [66, 77] on div "flux1s" at bounding box center [117, 80] width 144 height 9
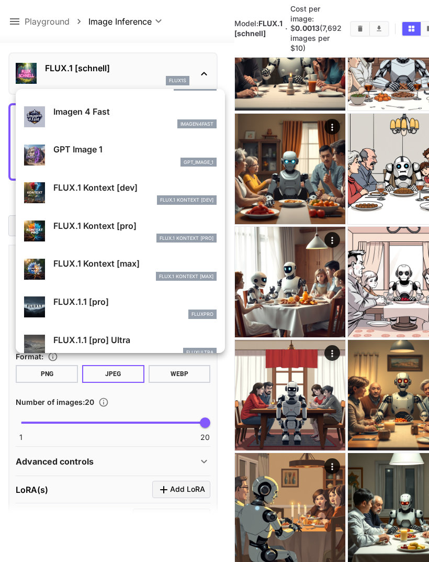
scroll to position [560, 0]
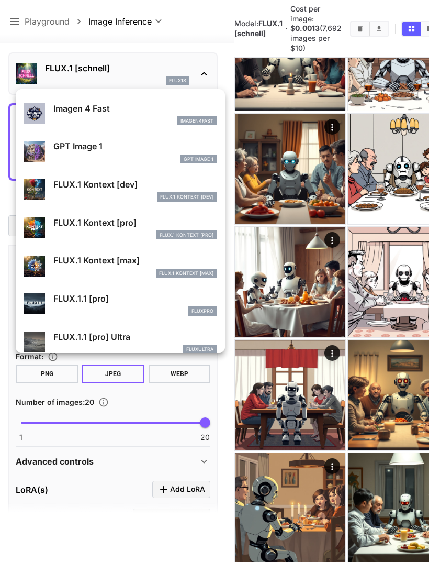
click at [52, 149] on div "GPT Image 1 gpt_image_1" at bounding box center [120, 152] width 193 height 32
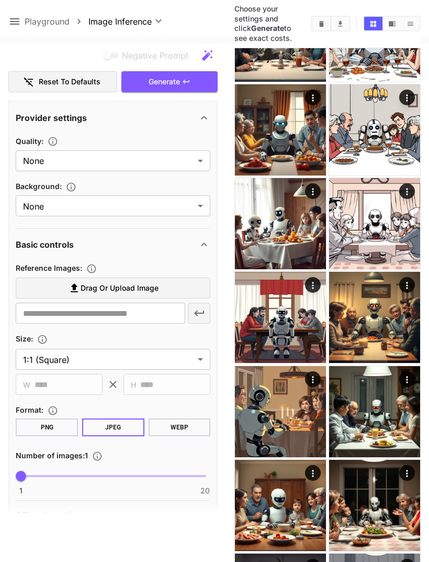
scroll to position [178, 0]
type input "**"
click at [195, 85] on button "Generate" at bounding box center [169, 82] width 96 height 21
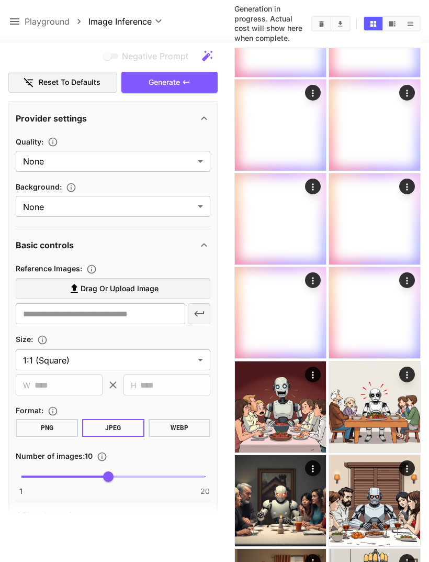
scroll to position [0, 0]
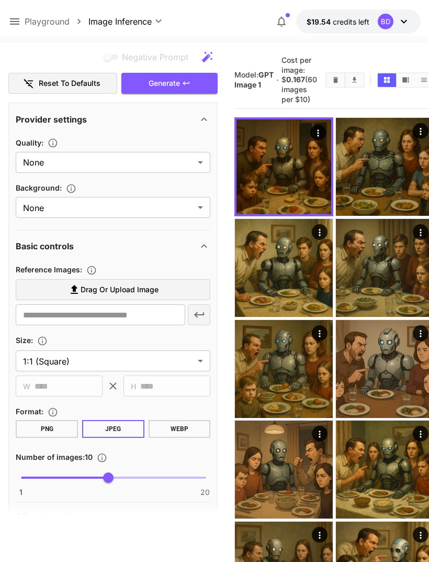
click at [0, 0] on icon "Open in fullscreen" at bounding box center [0, 0] width 0 height 0
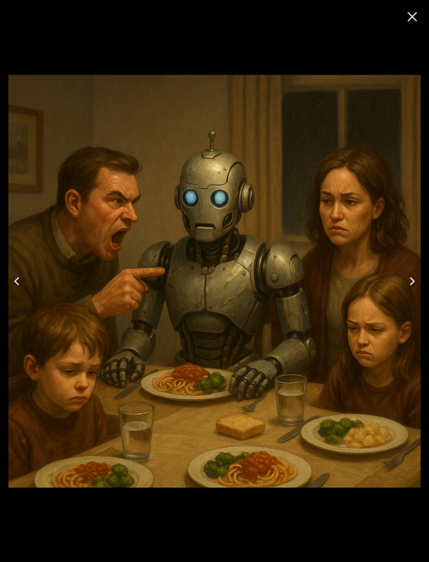
click at [412, 274] on icon "Next" at bounding box center [412, 281] width 17 height 17
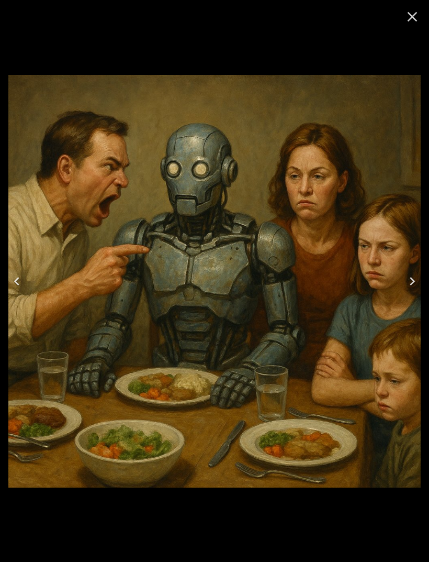
click at [398, 281] on button "Next" at bounding box center [412, 281] width 33 height 42
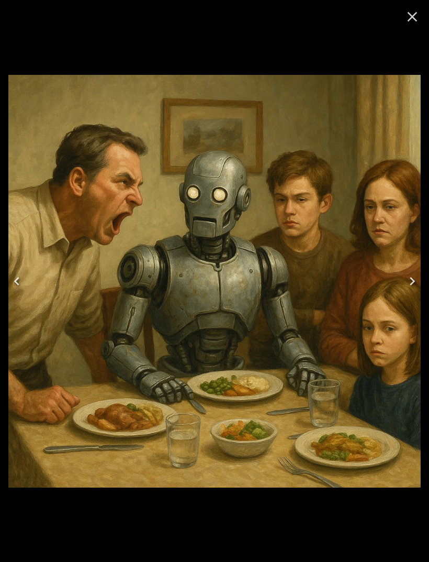
click at [398, 281] on button "Next" at bounding box center [412, 281] width 33 height 42
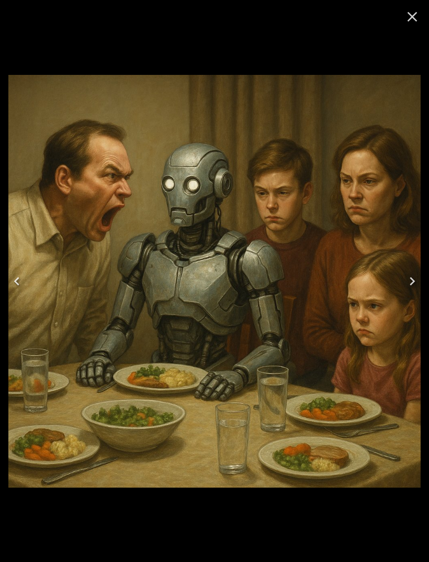
click at [398, 275] on button "Next" at bounding box center [412, 281] width 33 height 42
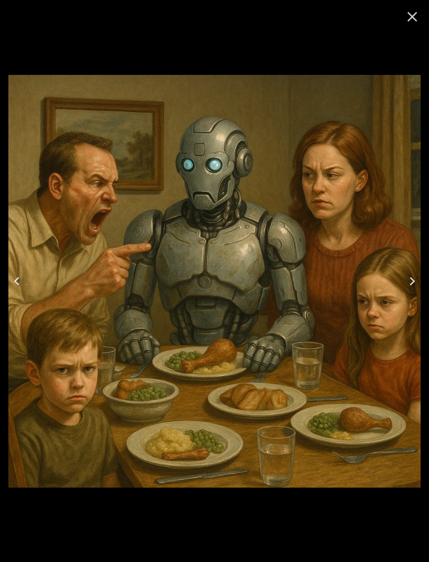
click at [390, 276] on img at bounding box center [214, 281] width 412 height 412
click at [400, 274] on button "Next" at bounding box center [412, 281] width 33 height 42
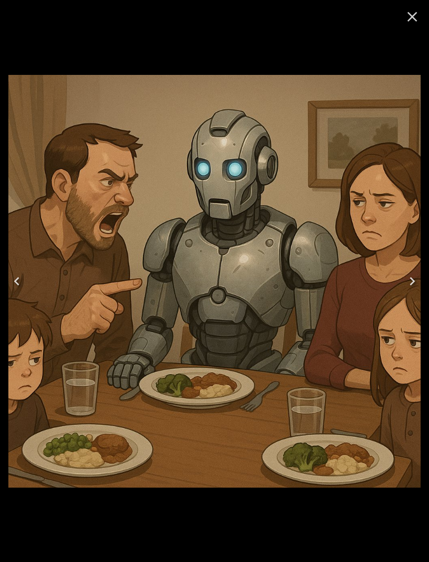
click at [401, 283] on button "Next" at bounding box center [412, 281] width 33 height 42
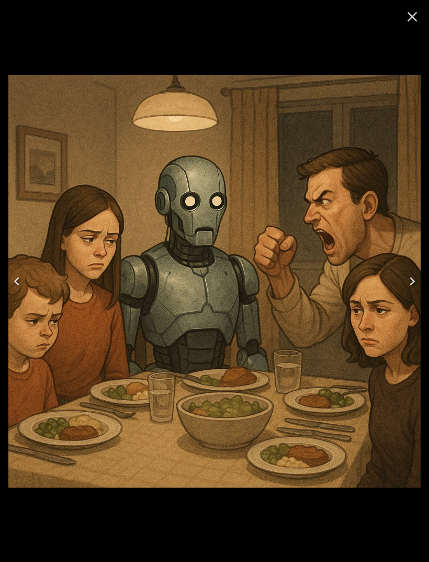
click at [402, 283] on button "Next" at bounding box center [412, 281] width 33 height 42
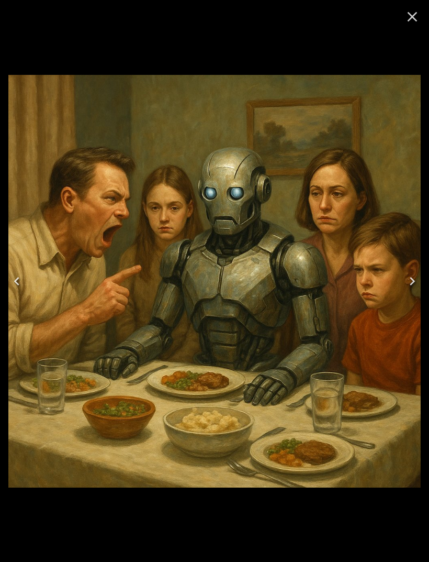
click at [402, 282] on button "Next" at bounding box center [412, 281] width 33 height 42
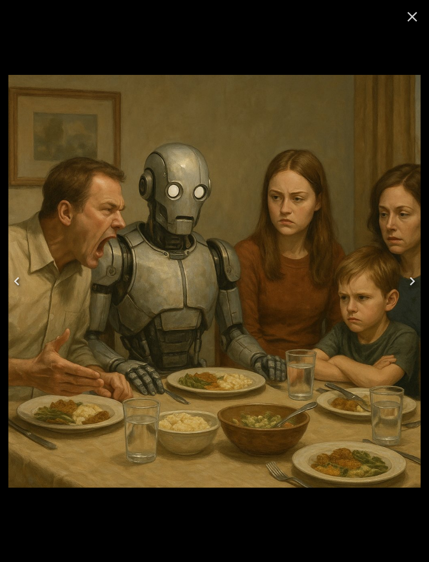
click at [401, 296] on button "Next" at bounding box center [412, 281] width 33 height 42
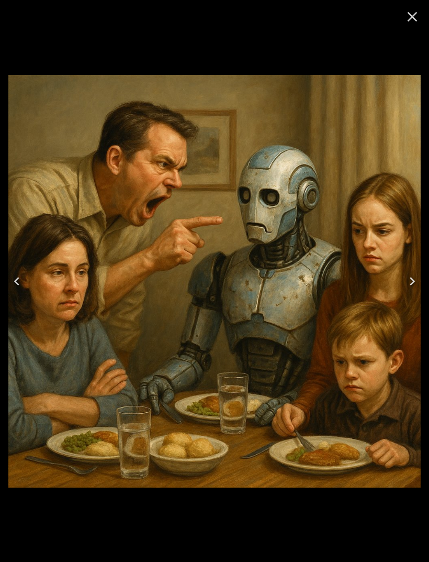
click at [2, 306] on div at bounding box center [214, 281] width 429 height 562
click at [17, 279] on icon "Previous" at bounding box center [16, 281] width 5 height 8
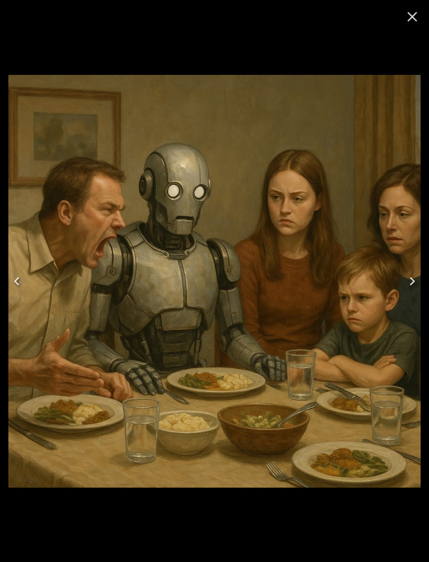
click at [17, 278] on icon "Previous" at bounding box center [16, 281] width 5 height 8
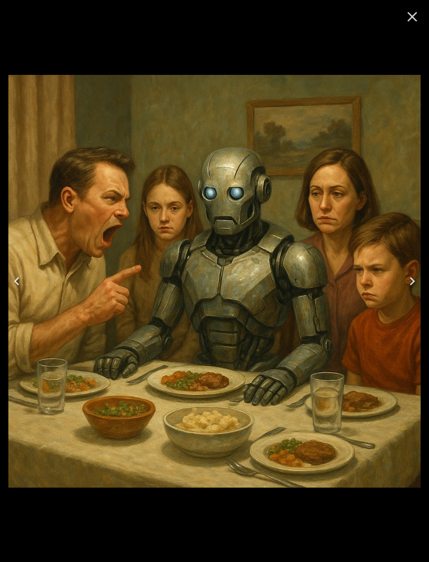
click at [15, 275] on icon "Previous" at bounding box center [16, 281] width 17 height 17
click at [14, 274] on icon "Previous" at bounding box center [16, 281] width 17 height 17
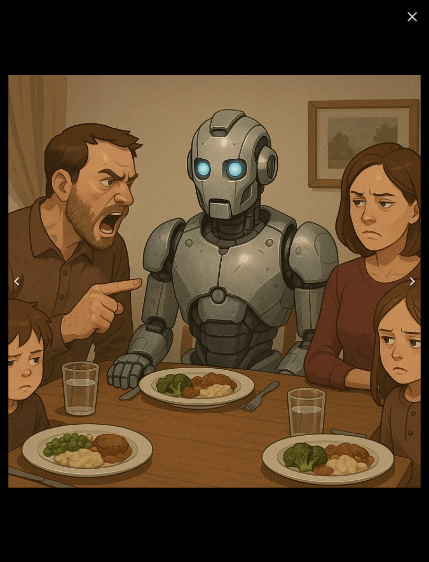
click at [411, 279] on icon "Next" at bounding box center [412, 281] width 17 height 17
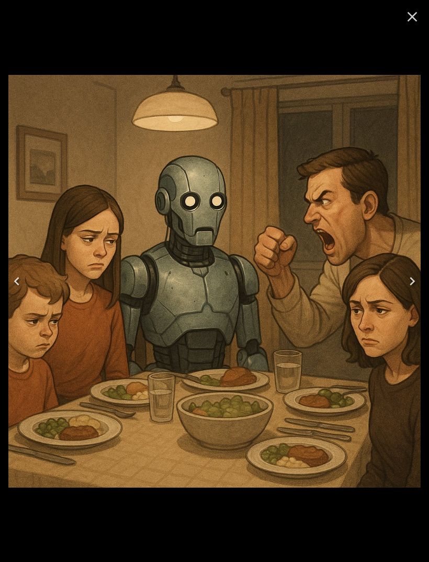
click at [415, 284] on icon "Next" at bounding box center [412, 281] width 17 height 17
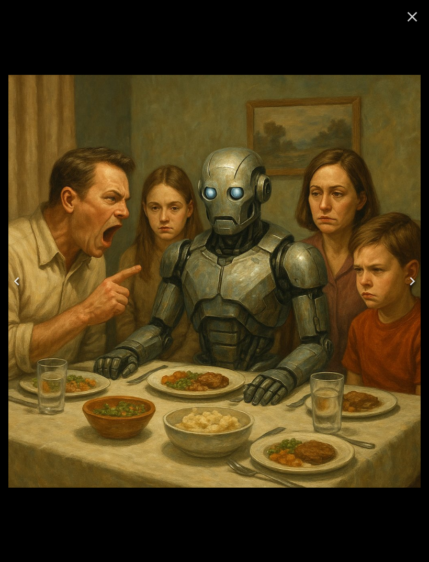
click at [402, 290] on button "Next" at bounding box center [412, 281] width 33 height 42
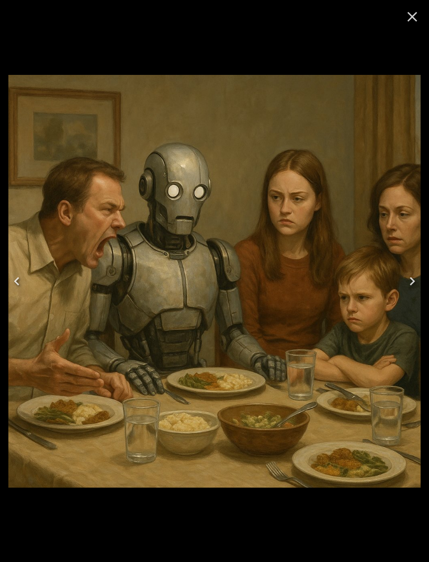
click at [405, 290] on button "Next" at bounding box center [412, 281] width 33 height 42
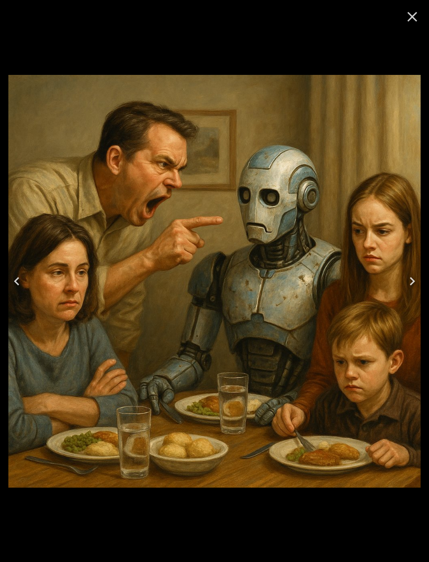
click at [408, 286] on icon "Next" at bounding box center [412, 281] width 17 height 17
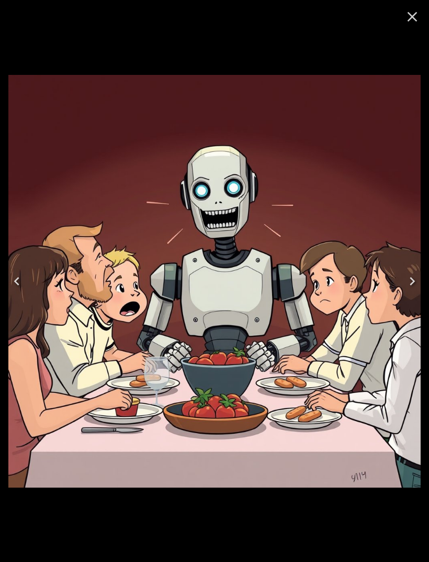
click at [406, 281] on icon "Next" at bounding box center [412, 281] width 17 height 17
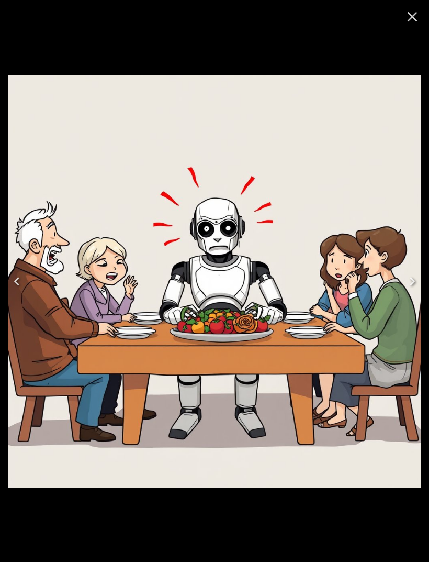
click at [416, 15] on icon "Close" at bounding box center [412, 16] width 17 height 17
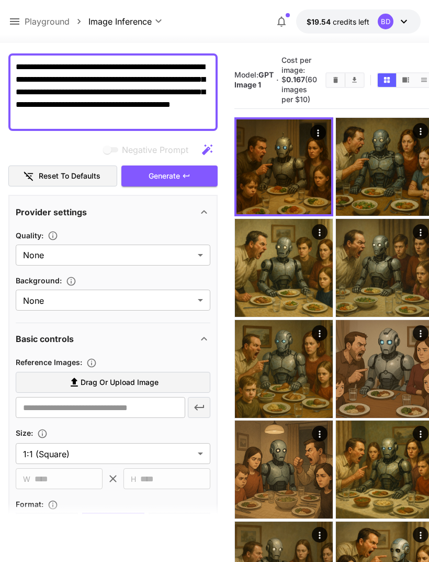
scroll to position [91, 0]
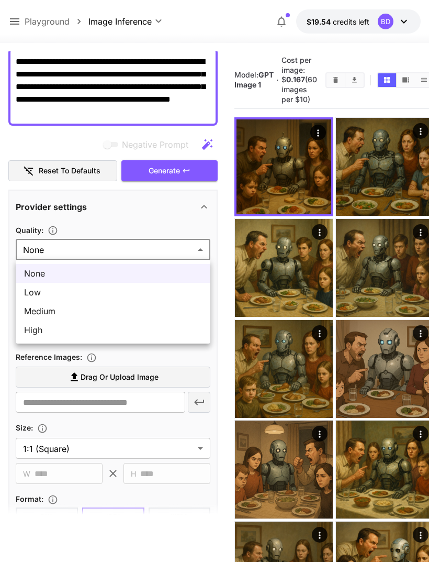
click at [147, 326] on span "High" at bounding box center [113, 329] width 178 height 13
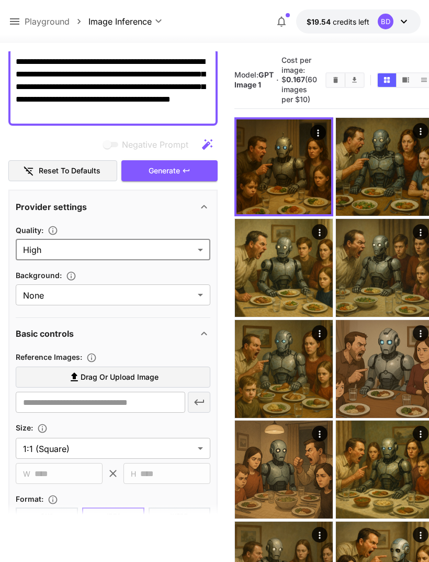
type input "****"
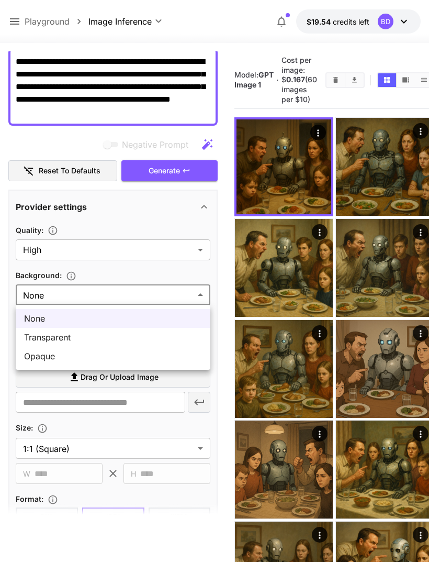
click at [171, 361] on span "Opaque" at bounding box center [113, 356] width 178 height 13
type input "******"
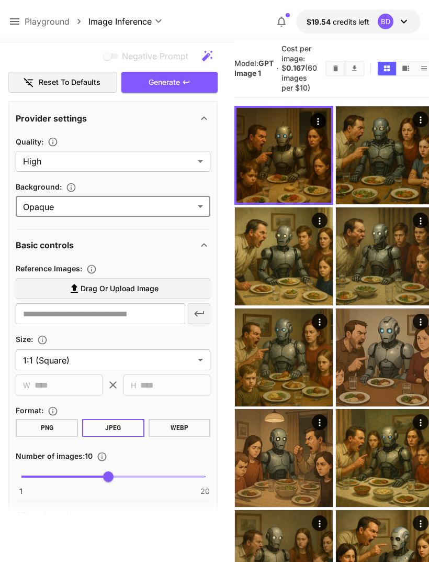
scroll to position [14, 0]
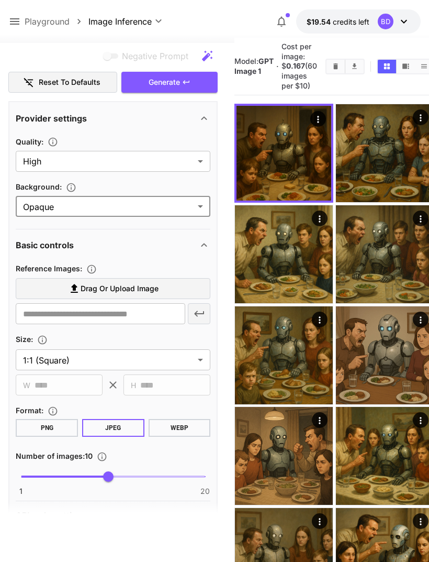
click at [186, 509] on div "API-only settings" at bounding box center [107, 515] width 182 height 13
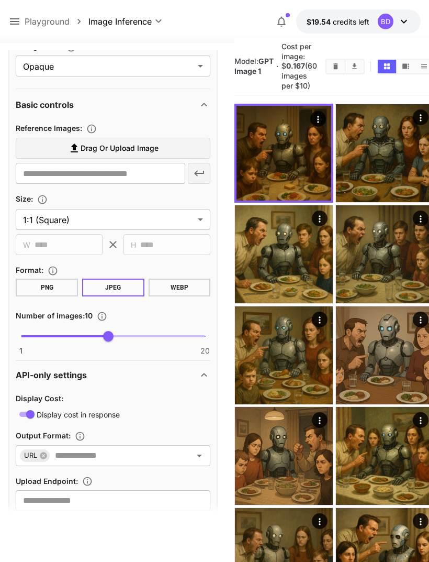
scroll to position [319, 0]
click at [204, 371] on icon at bounding box center [204, 374] width 13 height 13
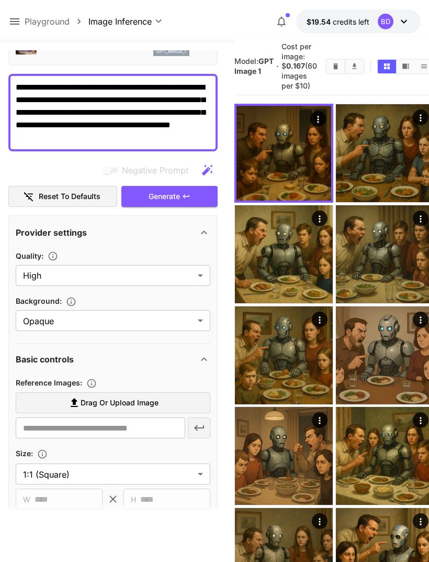
scroll to position [64, 0]
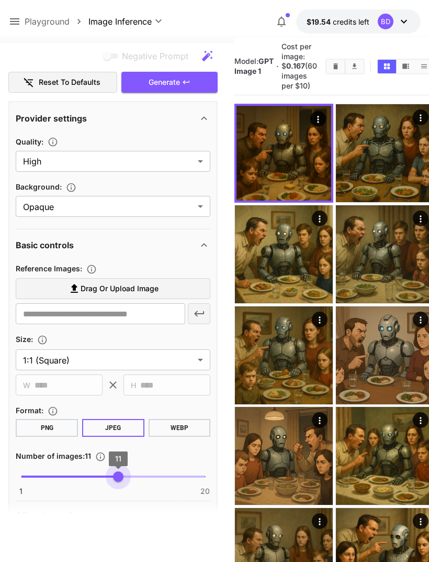
scroll to position [178, 0]
type input "*"
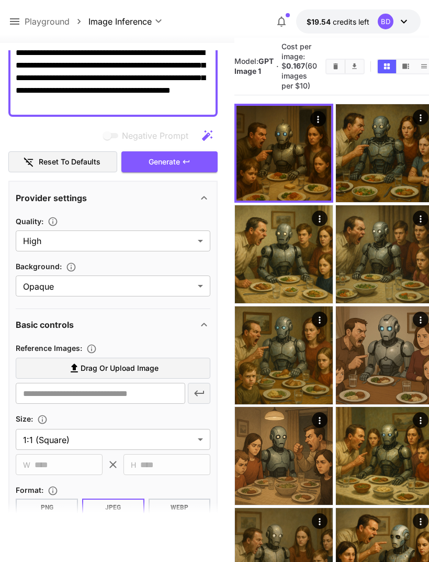
scroll to position [86, 0]
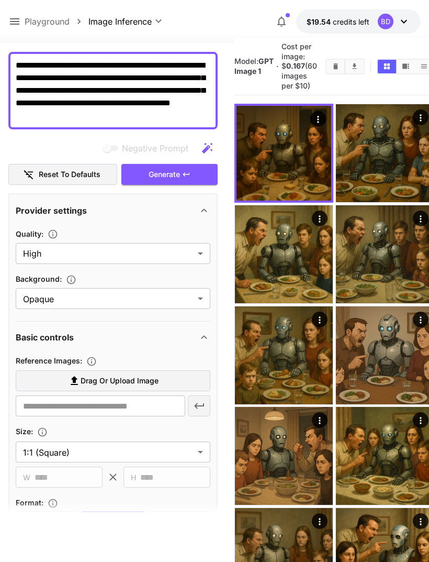
click at [194, 182] on button "Generate" at bounding box center [169, 174] width 96 height 21
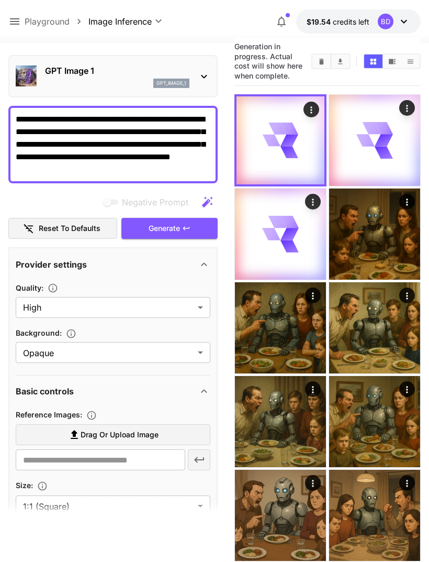
scroll to position [2, 0]
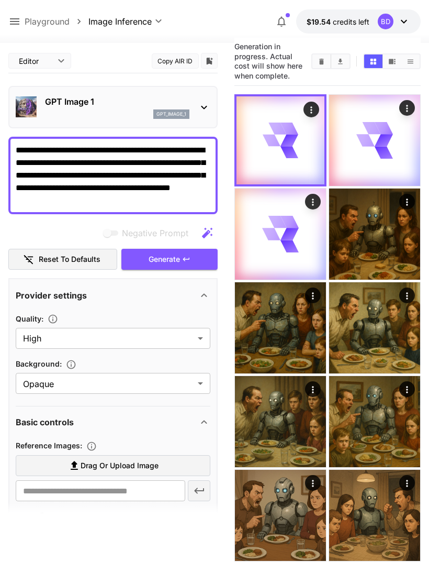
click at [59, 112] on div "gpt_image_1" at bounding box center [117, 113] width 144 height 9
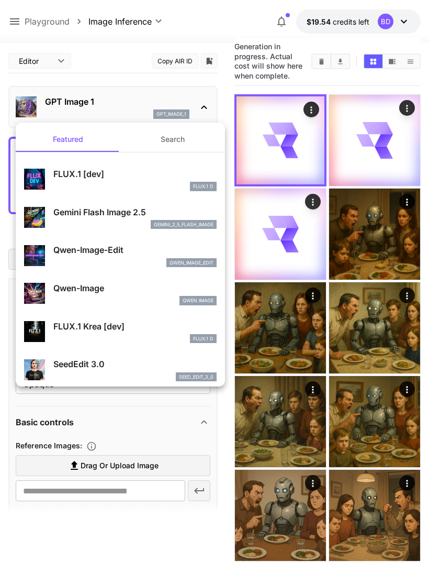
click at [156, 140] on button "Search" at bounding box center [172, 139] width 105 height 25
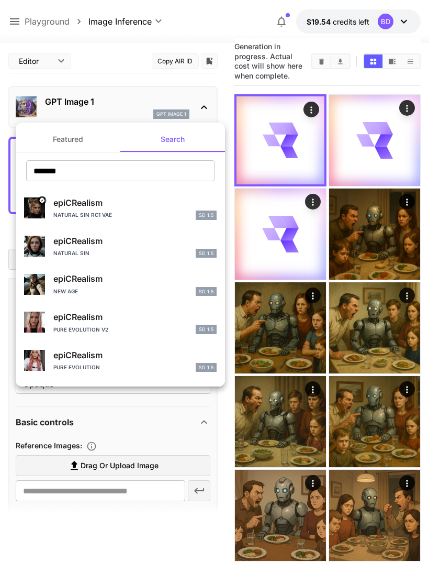
click at [67, 176] on input "*******" at bounding box center [120, 170] width 188 height 21
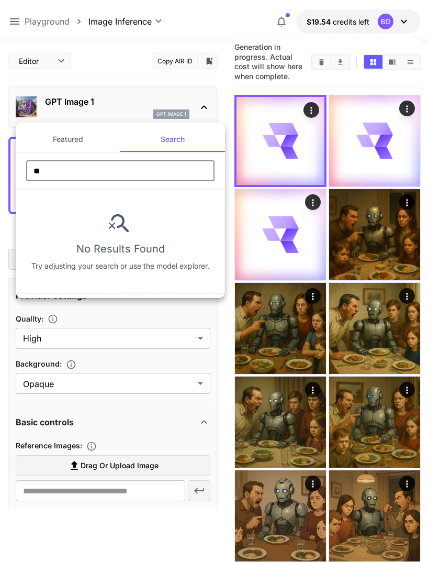
type input "*"
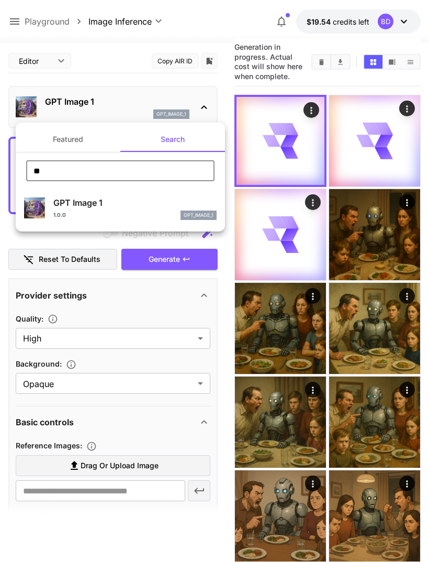
type input "*"
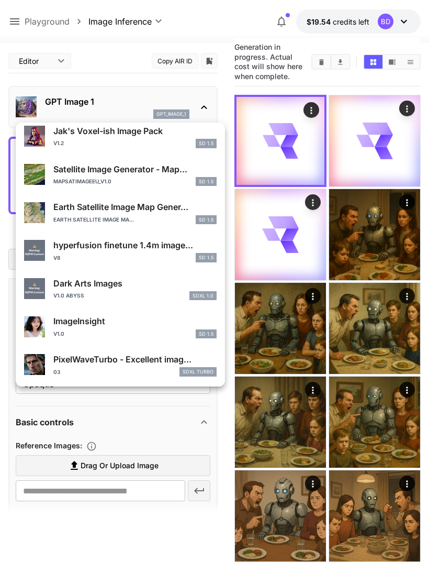
scroll to position [938, 0]
type input "*****"
click at [204, 367] on div "SDXL Turbo" at bounding box center [198, 371] width 37 height 9
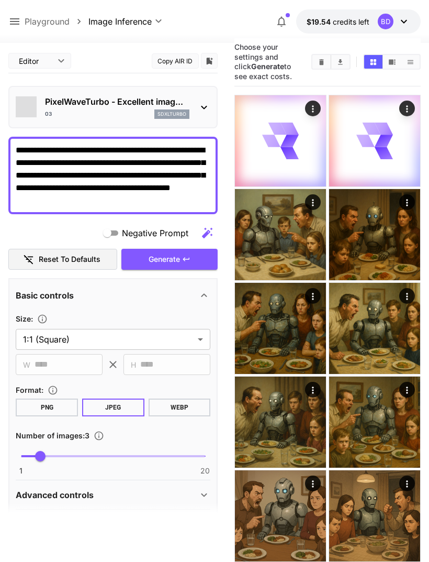
scroll to position [14, 0]
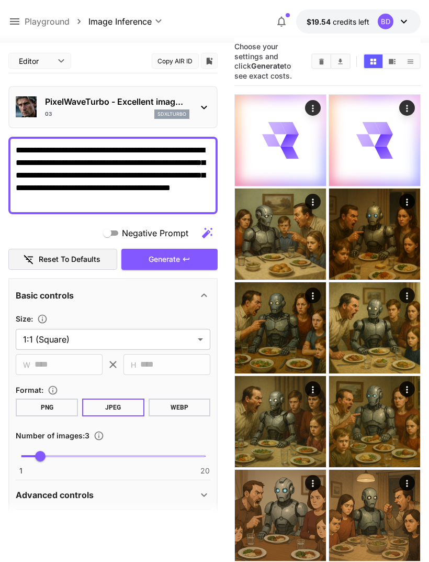
click at [149, 260] on span "Generate" at bounding box center [164, 259] width 31 height 13
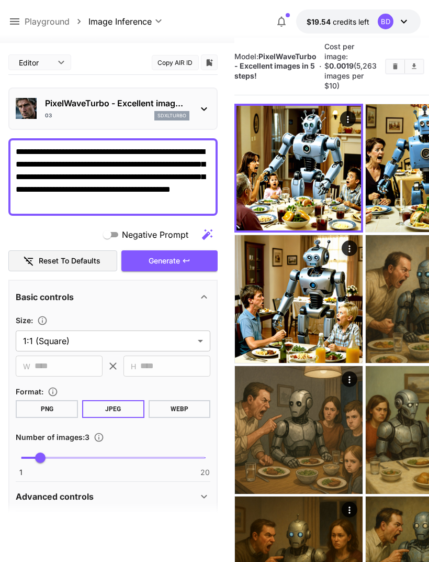
scroll to position [2, 0]
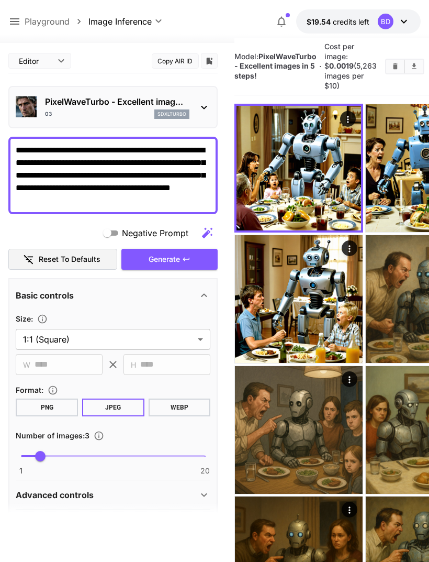
click at [0, 0] on icon "Open in fullscreen" at bounding box center [0, 0] width 0 height 0
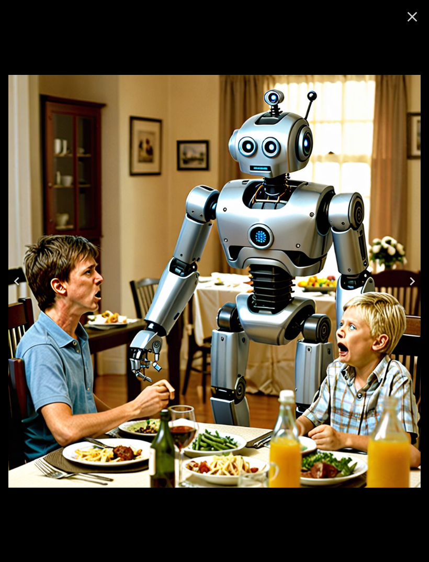
click at [31, 339] on img at bounding box center [214, 281] width 412 height 412
click at [26, 279] on button "Previous" at bounding box center [16, 281] width 33 height 42
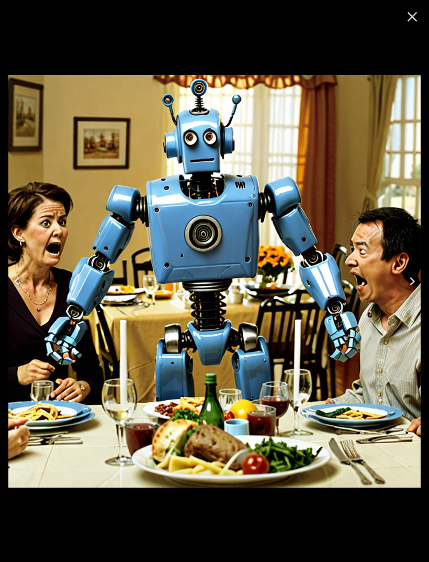
click at [20, 255] on img at bounding box center [214, 281] width 412 height 412
click at [23, 230] on img at bounding box center [214, 281] width 412 height 412
click at [25, 271] on button "Previous" at bounding box center [16, 281] width 33 height 42
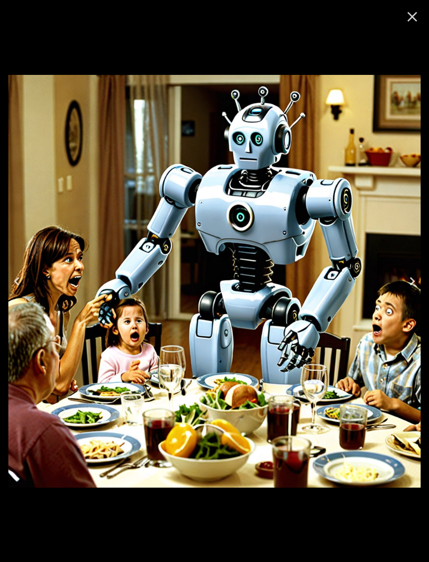
click at [417, 21] on icon "Close" at bounding box center [412, 16] width 17 height 17
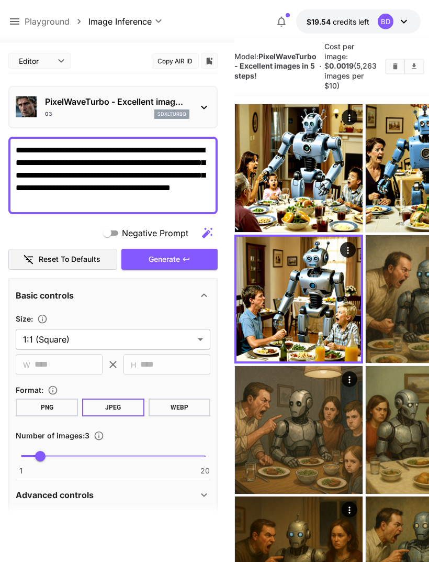
click at [44, 101] on div "PixelWaveTurbo - Excellent imag... 03 sdxlturbo" at bounding box center [113, 107] width 195 height 32
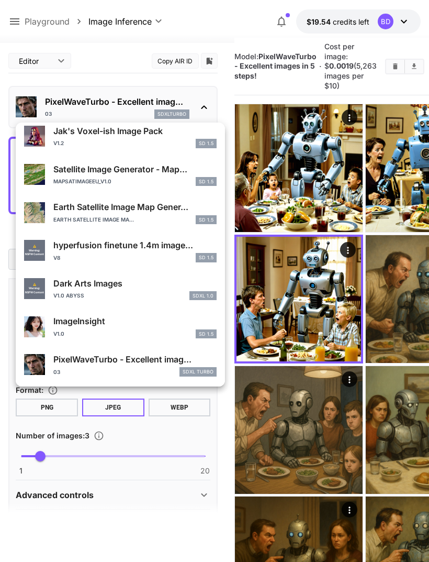
scroll to position [938, 0]
click at [13, 48] on div at bounding box center [214, 281] width 429 height 562
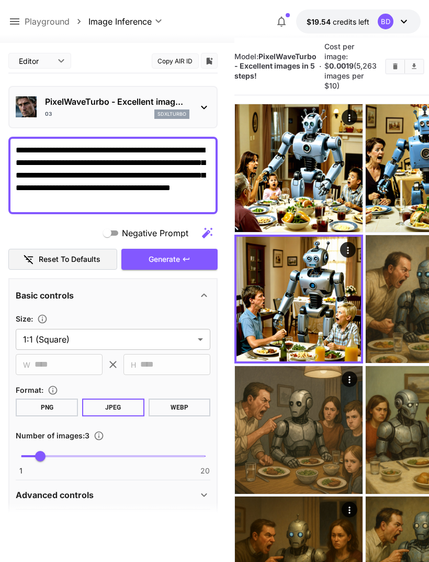
click at [12, 24] on icon at bounding box center [14, 21] width 9 height 6
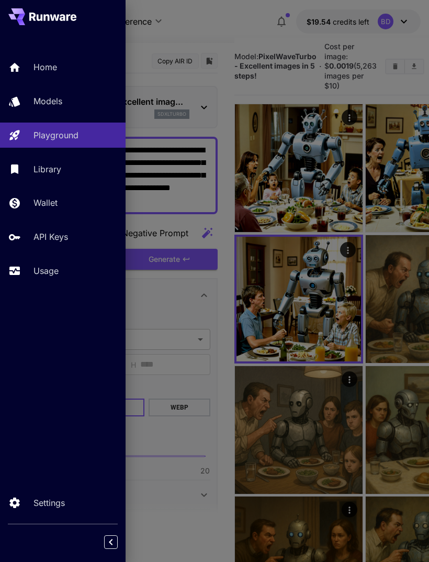
click at [166, 200] on div at bounding box center [214, 281] width 429 height 562
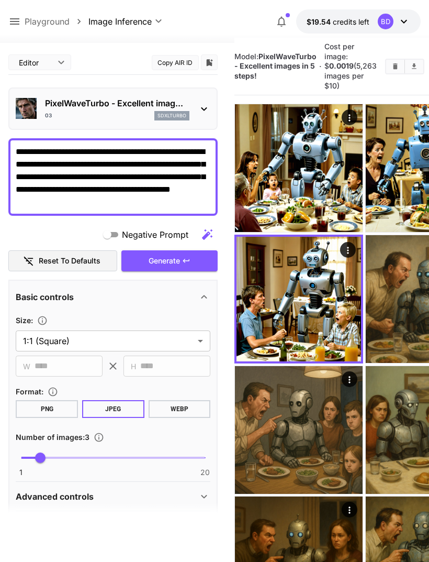
click at [126, 203] on textarea "**********" at bounding box center [113, 176] width 195 height 63
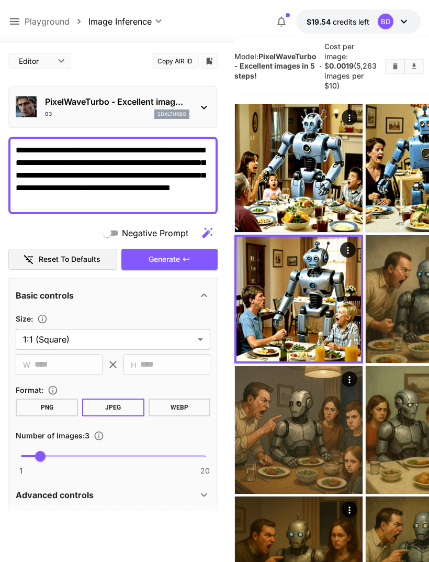
scroll to position [13, 0]
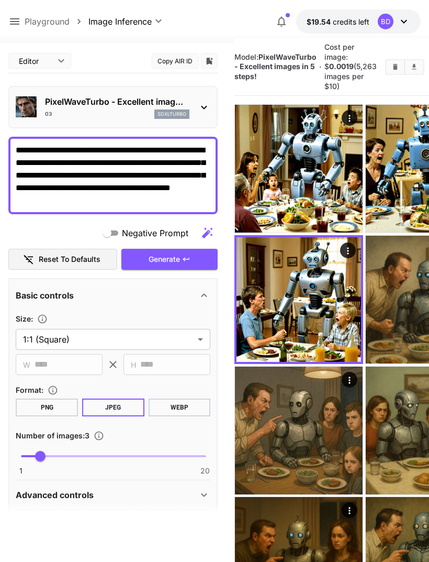
click at [126, 202] on textarea "**********" at bounding box center [113, 175] width 195 height 63
click at [88, 197] on textarea "**********" at bounding box center [113, 175] width 195 height 63
click at [14, 21] on icon at bounding box center [14, 21] width 13 height 13
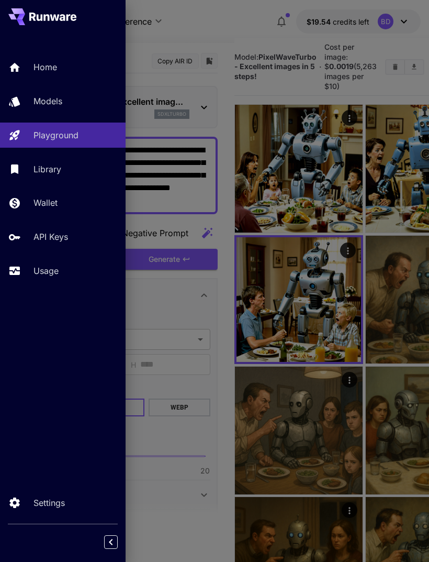
scroll to position [14, 0]
click at [35, 133] on p "Playground" at bounding box center [55, 135] width 45 height 13
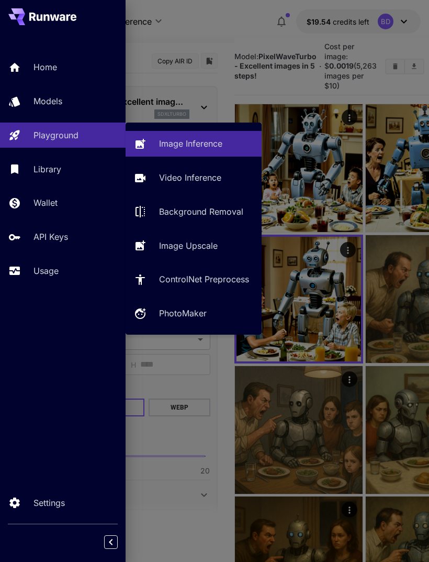
click at [164, 182] on p "Video Inference" at bounding box center [190, 177] width 62 height 13
type input "**********"
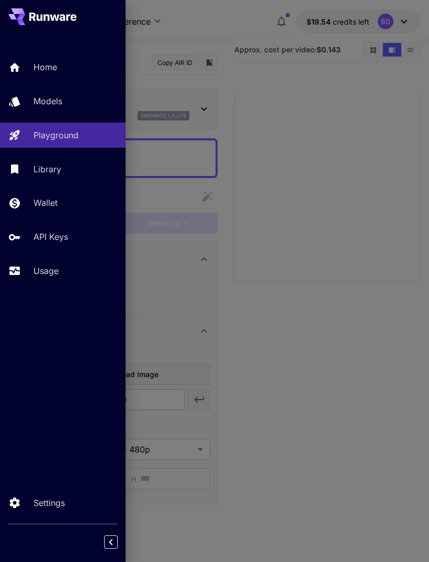
click at [180, 196] on div at bounding box center [214, 281] width 429 height 562
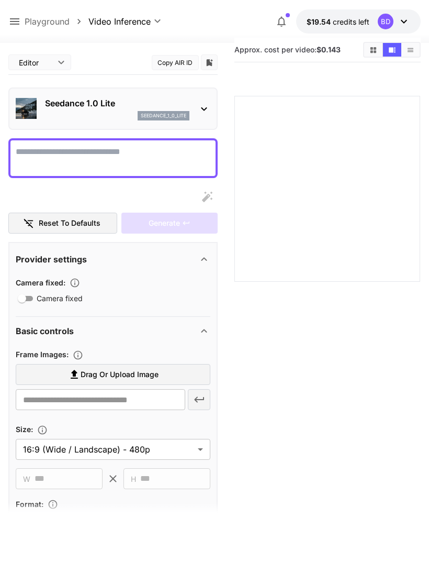
click at [58, 163] on textarea "Camera fixed" at bounding box center [113, 157] width 195 height 25
click at [43, 158] on textarea "Camera fixed" at bounding box center [113, 157] width 195 height 25
paste textarea "**********"
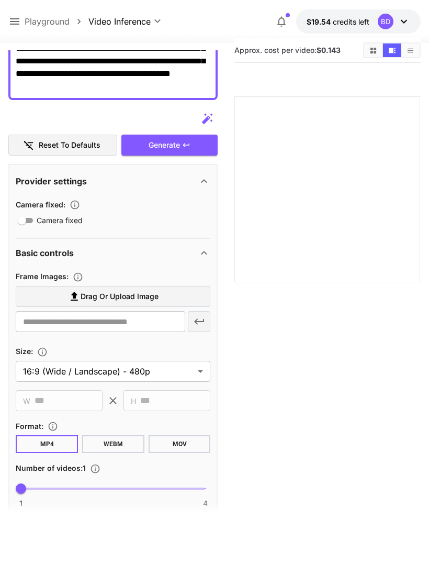
scroll to position [115, 0]
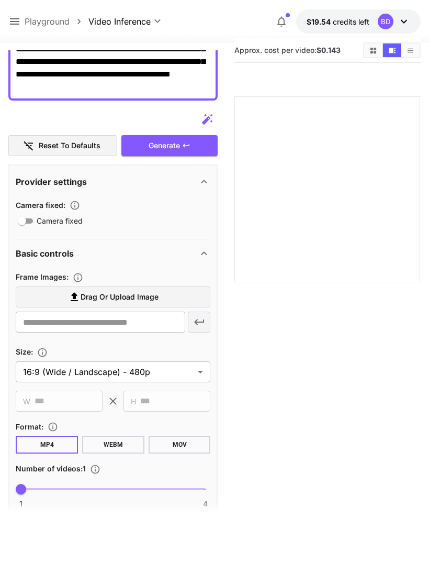
type textarea "**********"
click at [147, 154] on div "Generate" at bounding box center [169, 145] width 96 height 21
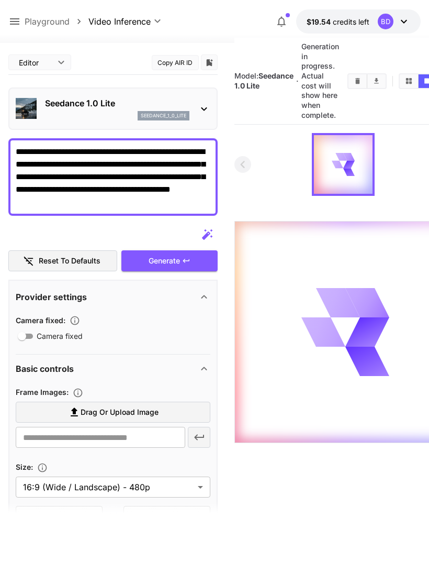
scroll to position [0, 0]
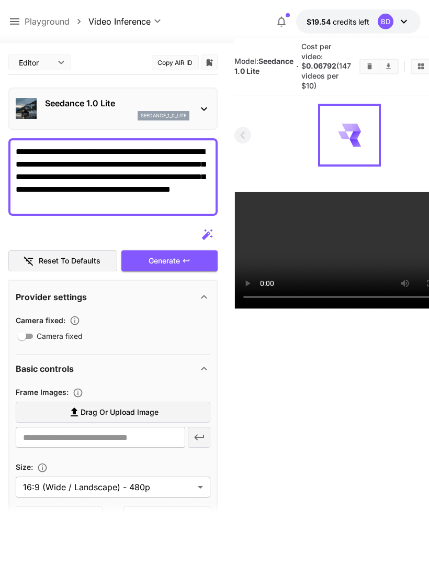
click at [240, 212] on video at bounding box center [351, 250] width 233 height 116
click at [244, 211] on video at bounding box center [351, 250] width 233 height 116
click at [276, 230] on video at bounding box center [351, 250] width 233 height 116
click at [350, 261] on video at bounding box center [351, 250] width 233 height 116
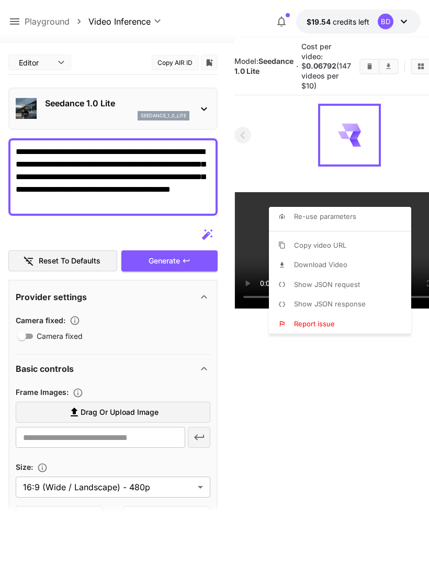
click at [394, 137] on div at bounding box center [214, 281] width 429 height 562
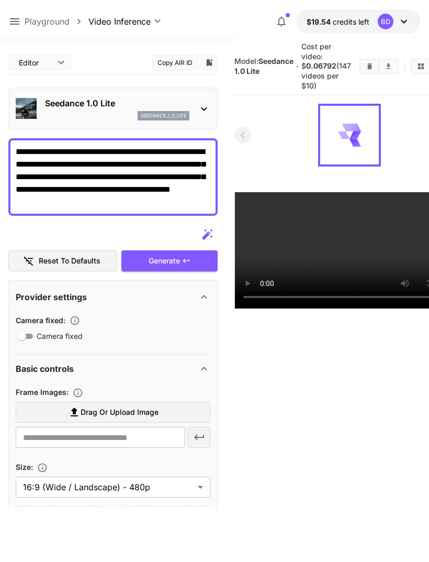
click at [344, 152] on div at bounding box center [349, 135] width 59 height 59
click at [408, 297] on video at bounding box center [351, 250] width 233 height 116
click at [0, 0] on icon "Play video" at bounding box center [0, 0] width 0 height 0
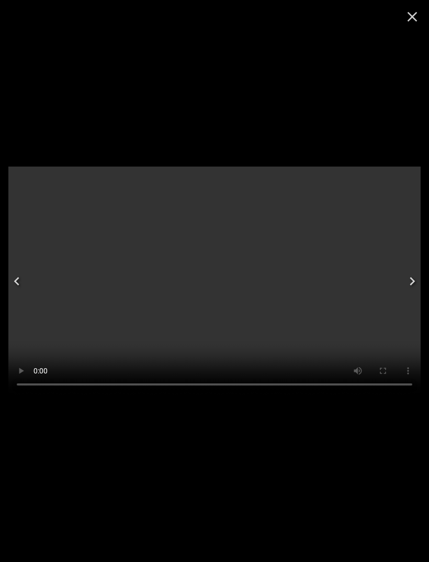
click at [222, 266] on video at bounding box center [214, 280] width 412 height 229
click at [243, 338] on video at bounding box center [214, 280] width 412 height 229
click at [158, 265] on video at bounding box center [214, 280] width 412 height 229
click at [219, 295] on video at bounding box center [214, 280] width 412 height 229
click at [171, 239] on video at bounding box center [214, 280] width 412 height 229
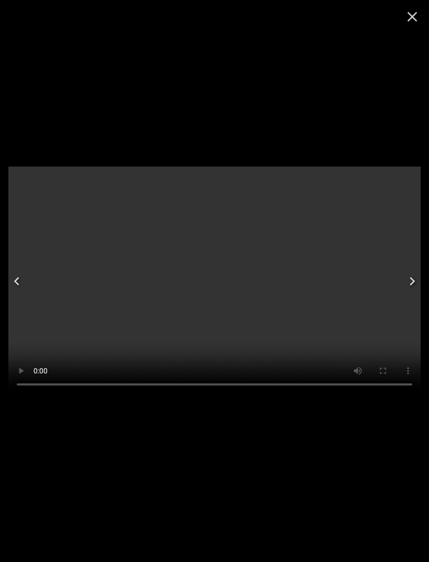
click at [220, 282] on video at bounding box center [214, 280] width 412 height 229
click at [255, 200] on video at bounding box center [214, 280] width 412 height 229
click at [217, 281] on video at bounding box center [214, 280] width 412 height 229
click at [210, 107] on div at bounding box center [214, 280] width 412 height 545
click at [405, 17] on icon "Close" at bounding box center [412, 16] width 17 height 17
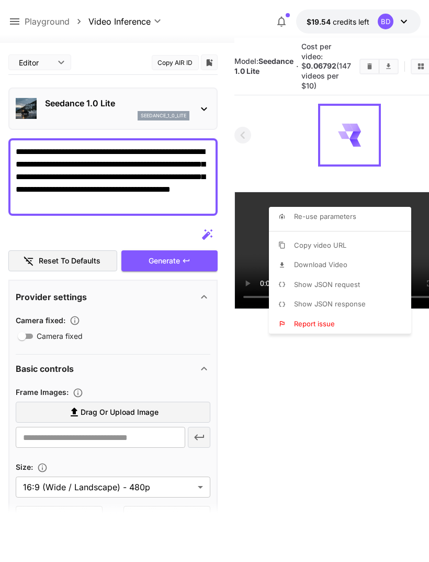
click at [292, 262] on li "Download Video" at bounding box center [343, 265] width 149 height 20
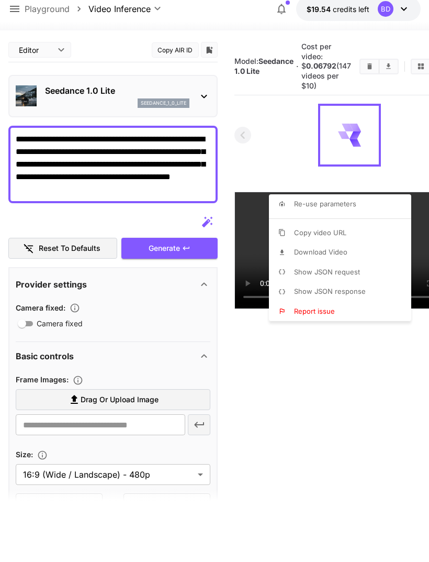
scroll to position [14, 0]
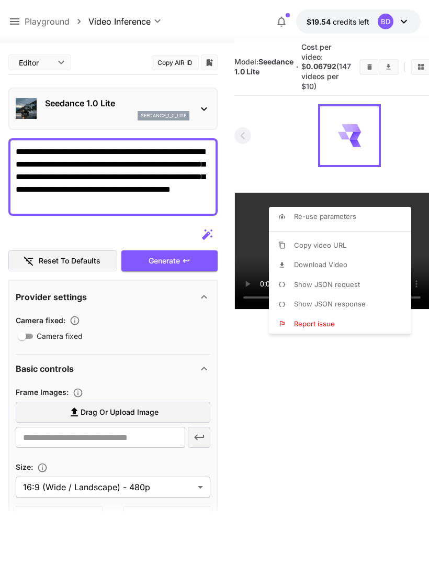
scroll to position [14, 0]
click at [266, 169] on div at bounding box center [214, 281] width 429 height 562
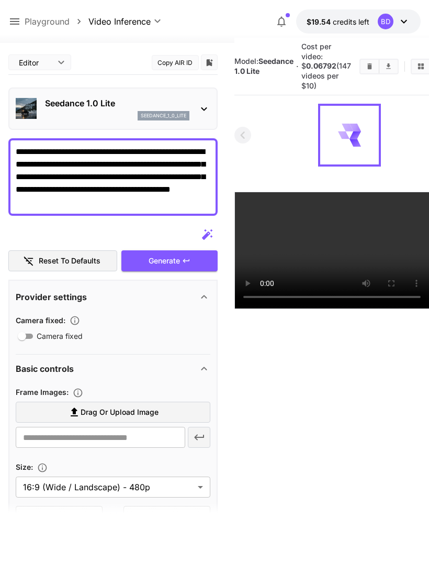
click at [105, 190] on textarea "**********" at bounding box center [113, 176] width 195 height 63
click at [93, 193] on textarea "**********" at bounding box center [113, 176] width 195 height 63
click at [92, 192] on textarea "**********" at bounding box center [113, 176] width 195 height 63
click at [89, 207] on textarea "**********" at bounding box center [113, 176] width 195 height 63
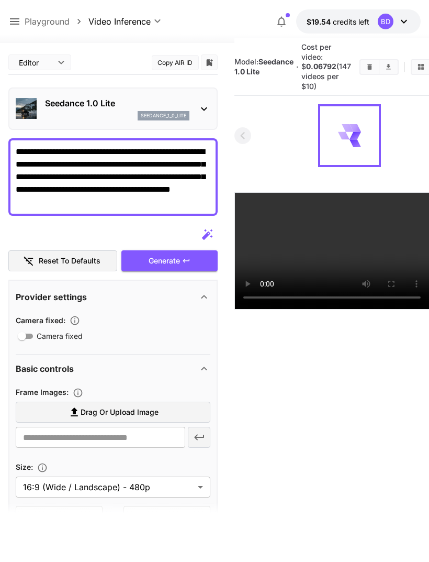
click at [91, 208] on div "**********" at bounding box center [112, 176] width 209 height 77
click at [97, 191] on textarea "**********" at bounding box center [113, 176] width 195 height 63
click at [96, 204] on textarea "**********" at bounding box center [113, 176] width 195 height 63
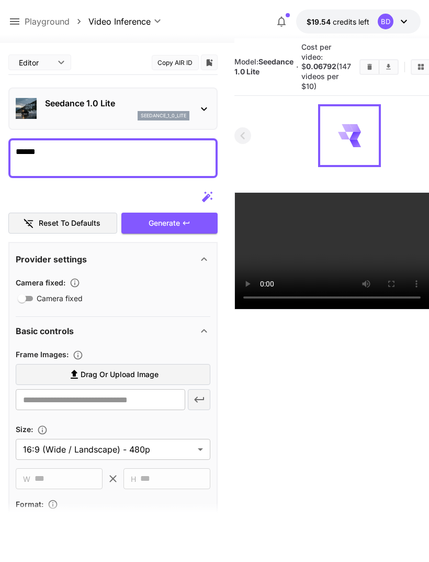
click at [46, 156] on textarea "******" at bounding box center [113, 157] width 195 height 25
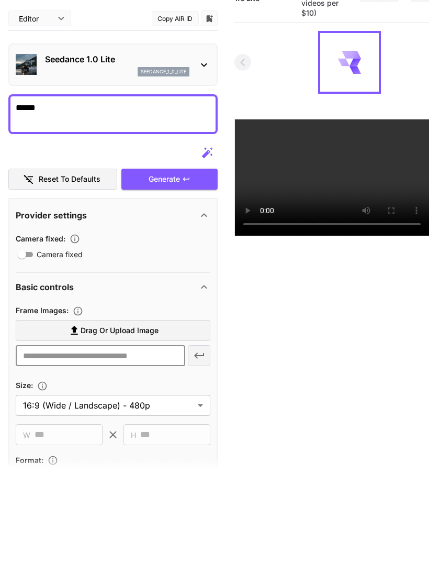
click at [56, 145] on textarea "******" at bounding box center [113, 157] width 195 height 25
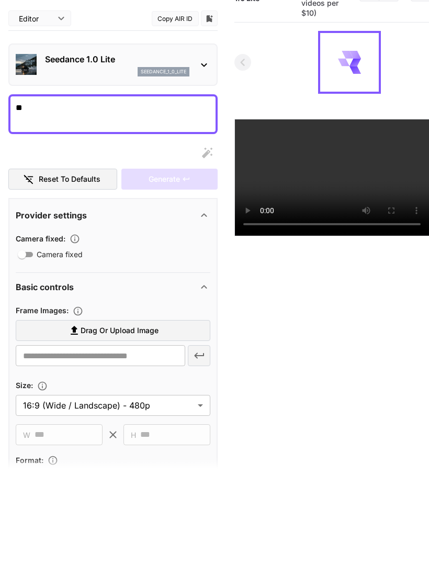
type textarea "*"
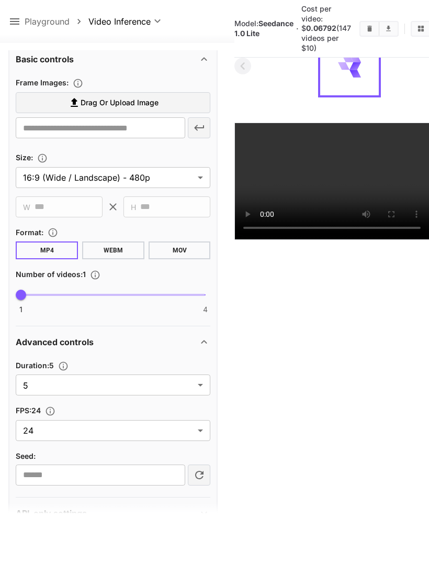
scroll to position [309, 0]
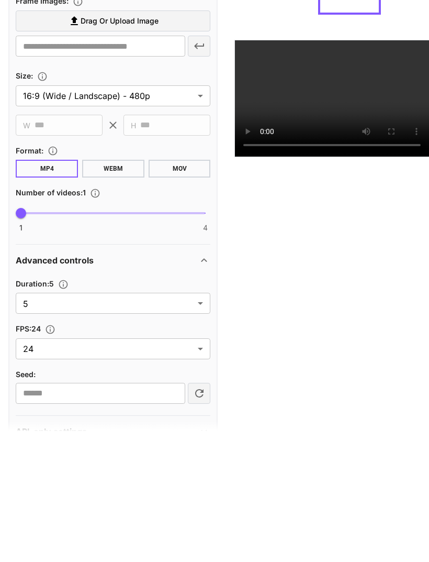
type textarea "**********"
click at [62, 296] on body "**********" at bounding box center [214, 239] width 429 height 644
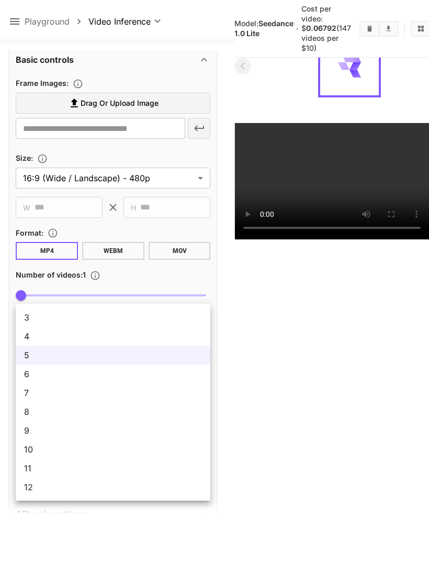
click at [39, 411] on span "8" at bounding box center [113, 411] width 178 height 13
type input "*"
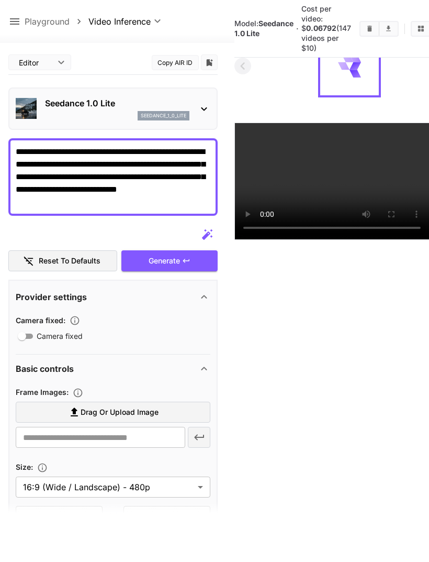
scroll to position [0, 0]
click at [53, 180] on textarea "**********" at bounding box center [113, 176] width 195 height 63
click at [152, 250] on div "Generate" at bounding box center [169, 260] width 96 height 21
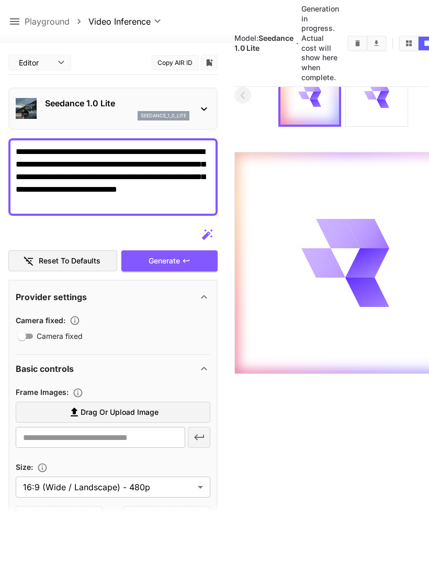
click at [203, 103] on icon at bounding box center [204, 109] width 13 height 13
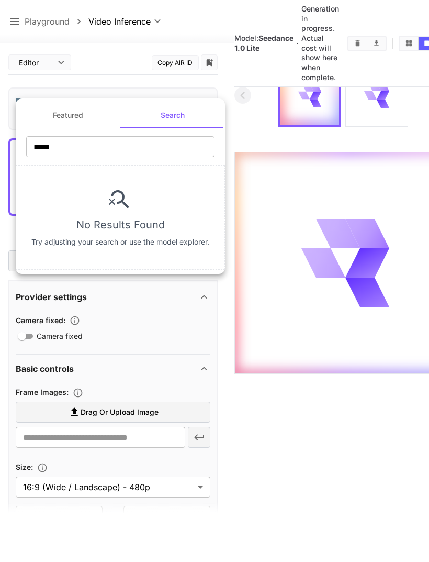
click at [88, 119] on button "Featured" at bounding box center [68, 115] width 105 height 25
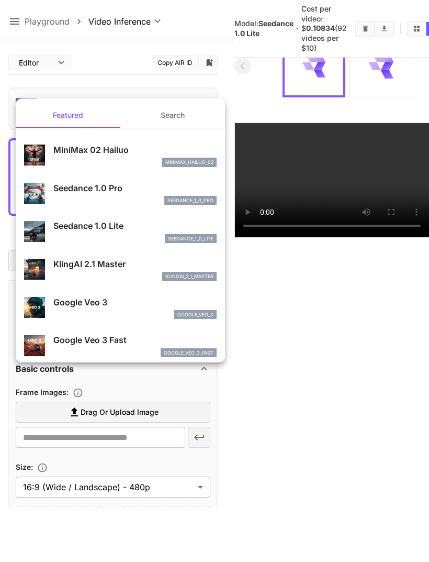
click at [336, 148] on div at bounding box center [214, 281] width 429 height 562
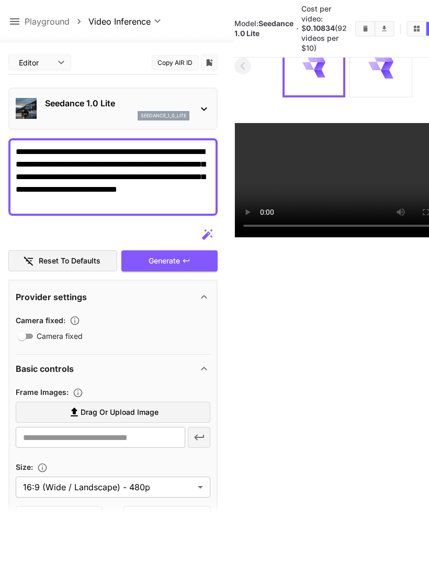
click at [331, 151] on video at bounding box center [349, 180] width 229 height 114
click at [380, 125] on video at bounding box center [349, 180] width 229 height 114
click at [366, 123] on video at bounding box center [349, 180] width 229 height 114
click at [0, 0] on icon "Play video" at bounding box center [0, 0] width 0 height 0
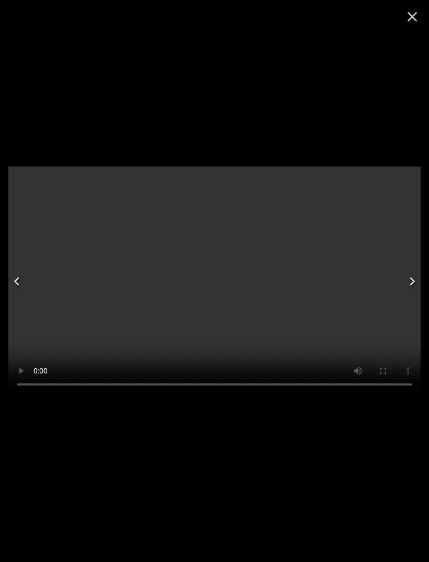
click at [224, 289] on video at bounding box center [214, 280] width 412 height 229
click at [369, 172] on video at bounding box center [214, 280] width 412 height 229
click at [421, 23] on button "Close" at bounding box center [412, 16] width 25 height 25
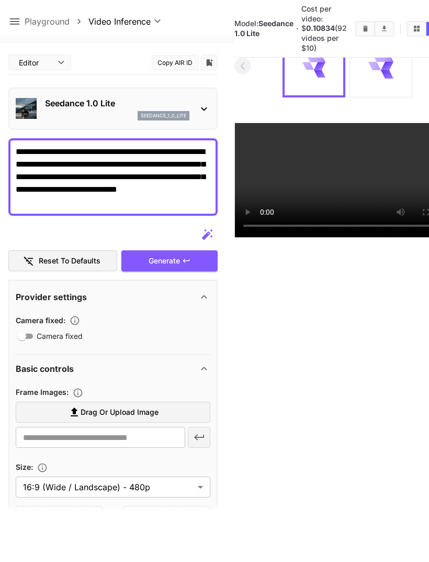
click at [68, 176] on textarea "**********" at bounding box center [113, 176] width 195 height 63
click at [92, 145] on textarea "**********" at bounding box center [113, 176] width 195 height 63
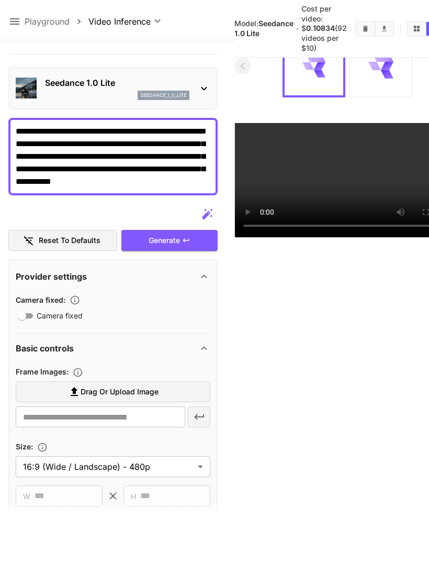
scroll to position [21, 0]
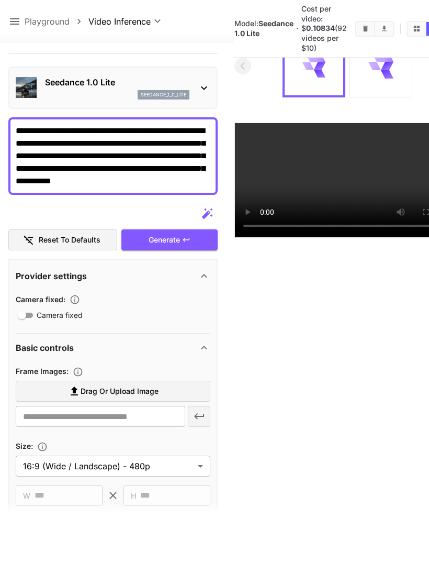
click at [193, 150] on textarea "**********" at bounding box center [113, 156] width 195 height 63
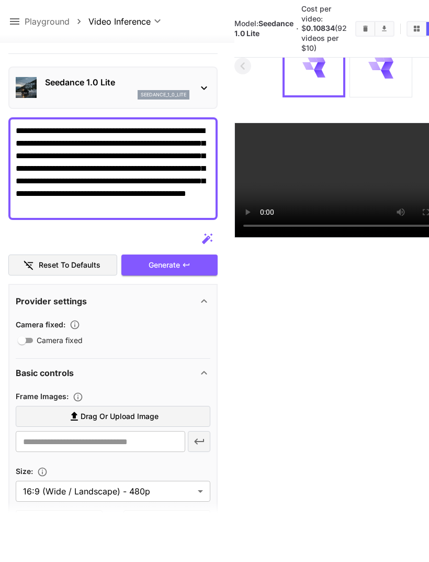
scroll to position [0, 0]
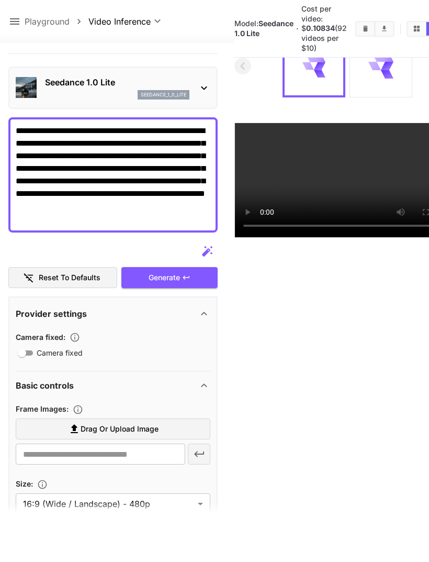
type textarea "**********"
click at [152, 267] on div "Generate" at bounding box center [169, 277] width 96 height 21
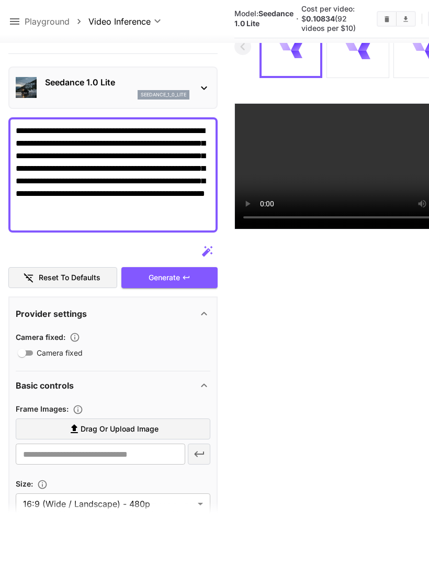
click at [299, 104] on video at bounding box center [360, 166] width 250 height 125
click at [324, 132] on video at bounding box center [360, 166] width 250 height 125
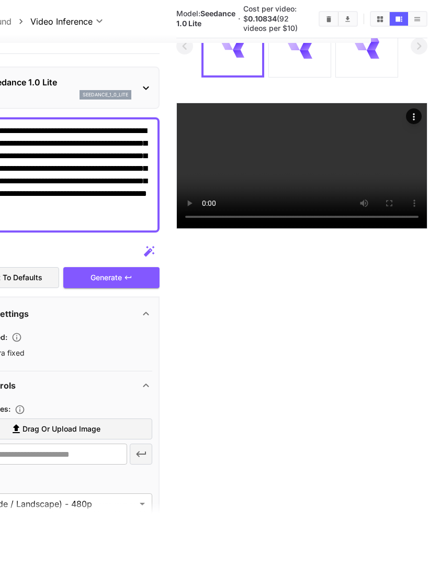
scroll to position [114, 57]
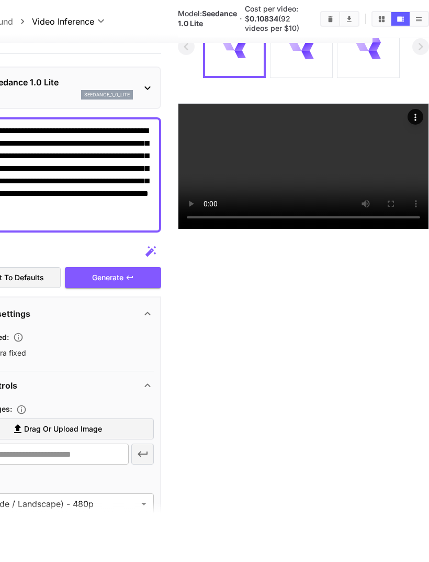
click at [176, 80] on main "**********" at bounding box center [158, 254] width 412 height 570
